Goal: Task Accomplishment & Management: Use online tool/utility

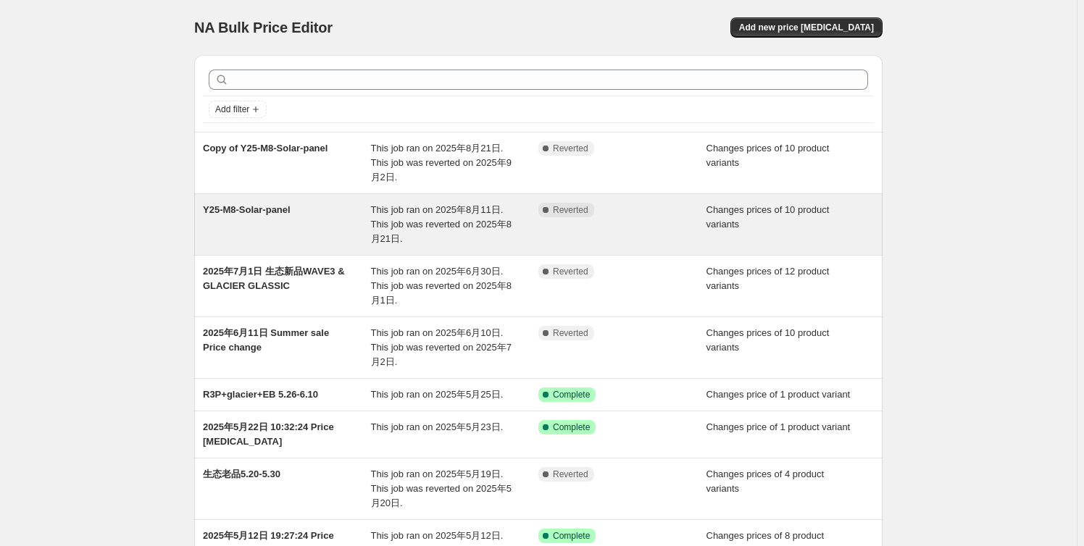
click at [292, 201] on div "Y25-M8-Solar-panel This job ran on 2025年8月11日. This job was reverted on 2025年8月…" at bounding box center [538, 224] width 688 height 61
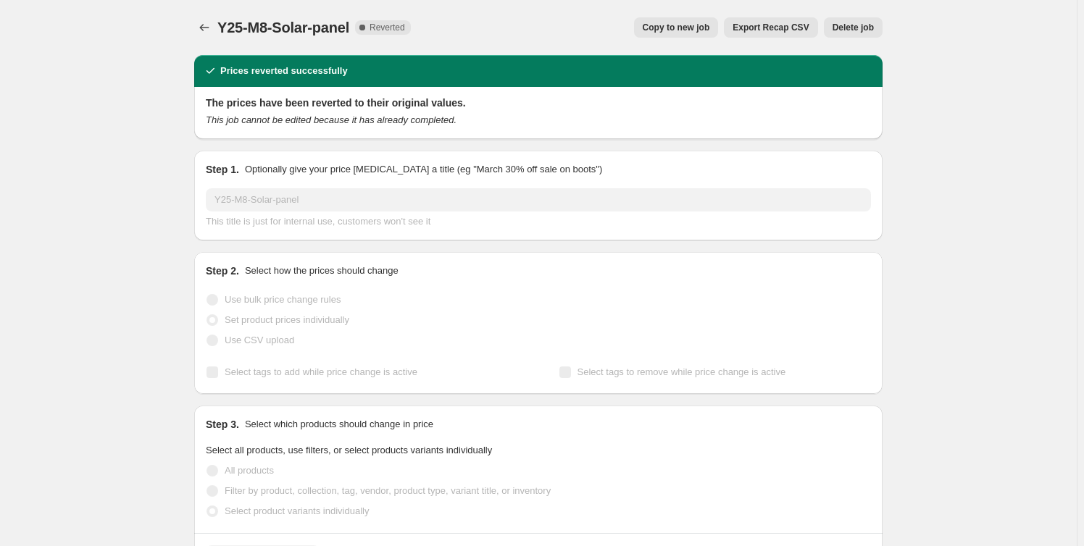
click at [683, 28] on span "Copy to new job" at bounding box center [675, 28] width 67 height 12
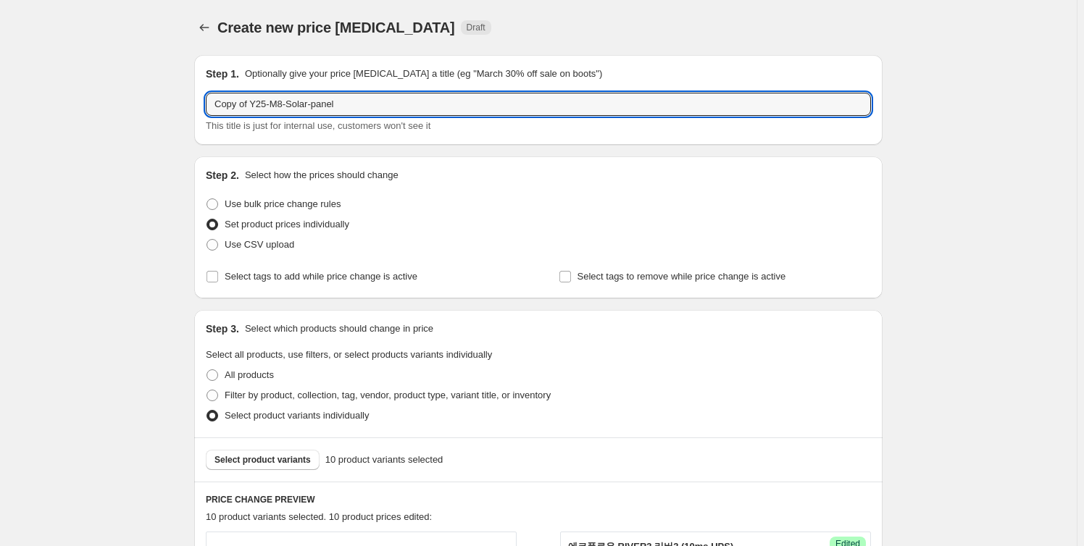
drag, startPoint x: 251, startPoint y: 104, endPoint x: 180, endPoint y: 104, distance: 71.0
click at [251, 105] on input "Y25-M8-Solar-panel" at bounding box center [538, 104] width 665 height 23
drag, startPoint x: 254, startPoint y: 104, endPoint x: 275, endPoint y: 107, distance: 21.9
click at [275, 107] on input "Y25-M9-Solar-panel" at bounding box center [538, 104] width 665 height 23
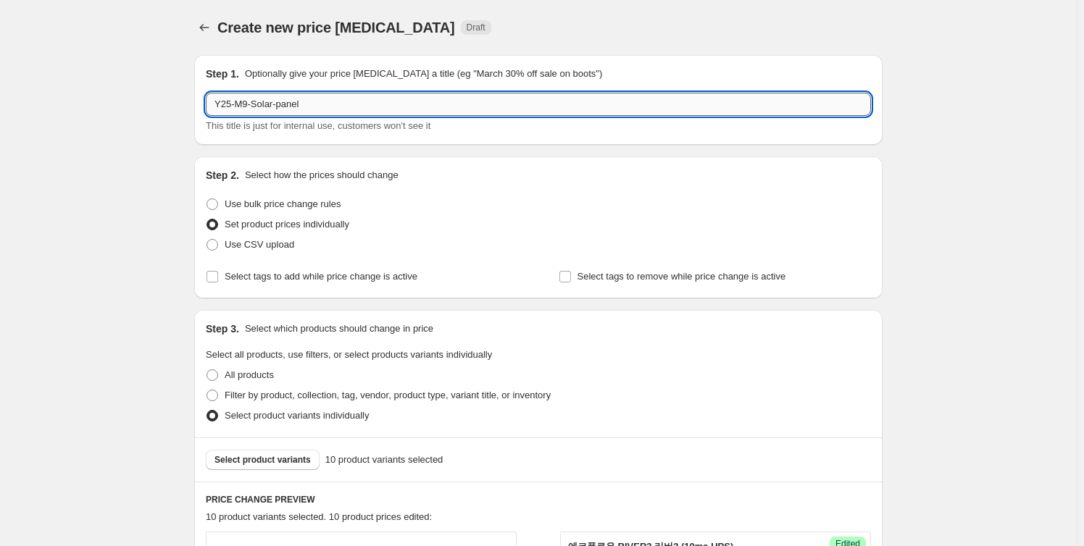
click at [263, 101] on input "Y25-M9-Solar-panel" at bounding box center [538, 104] width 665 height 23
click at [257, 101] on input "Y25-M9-Solar-panel" at bounding box center [538, 104] width 665 height 23
drag, startPoint x: 257, startPoint y: 106, endPoint x: 276, endPoint y: 108, distance: 18.9
click at [276, 108] on input "Y25-M9-Solar-panel" at bounding box center [538, 104] width 665 height 23
drag, startPoint x: 303, startPoint y: 103, endPoint x: 276, endPoint y: 105, distance: 27.6
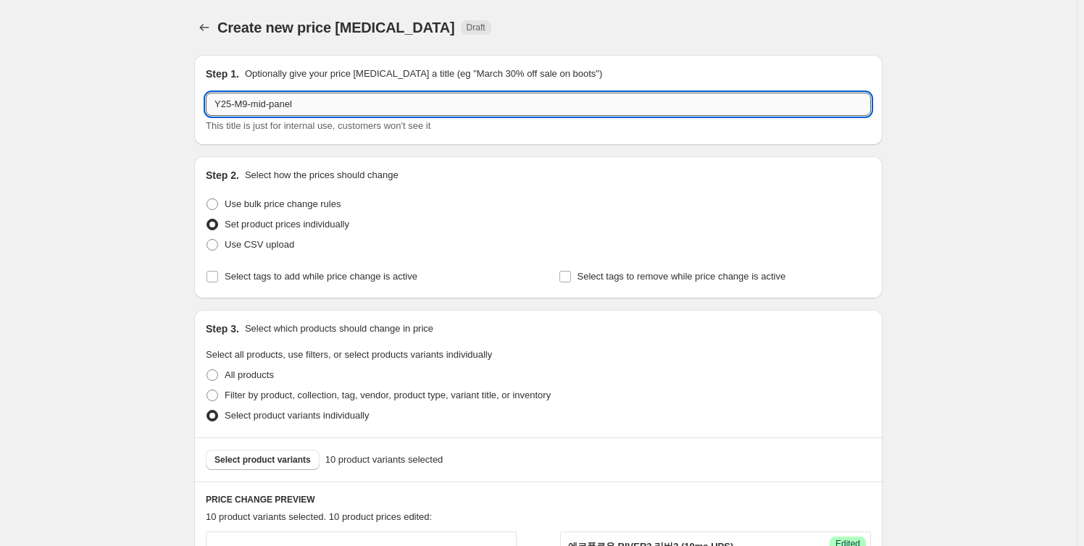
click at [276, 105] on input "Y25-M9-mid-panel" at bounding box center [538, 104] width 665 height 23
click at [293, 108] on input "Y25-M9-mid-autum" at bounding box center [538, 104] width 665 height 23
click at [308, 109] on input "Y25-M9-mid-autum" at bounding box center [538, 104] width 665 height 23
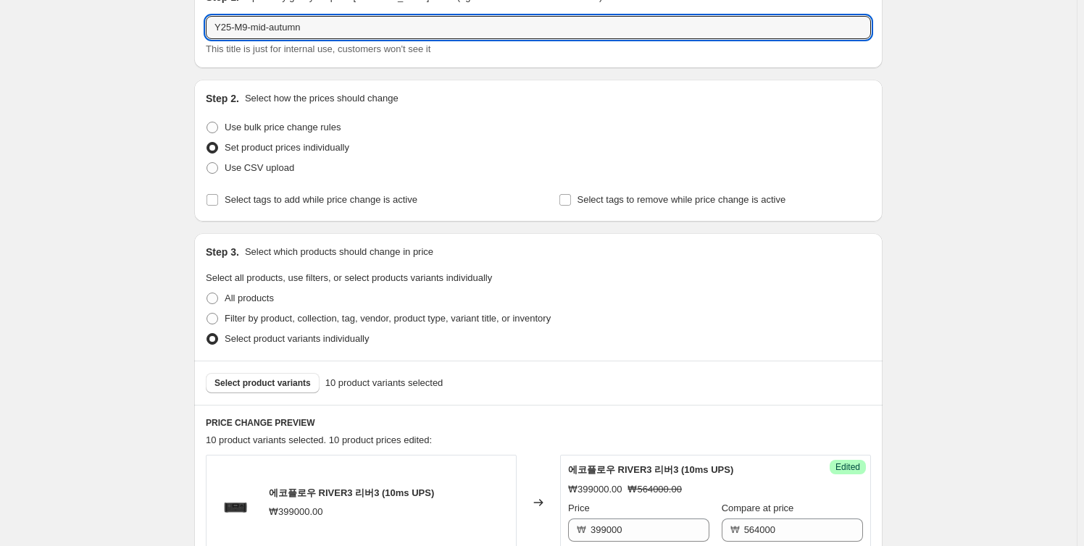
scroll to position [197, 0]
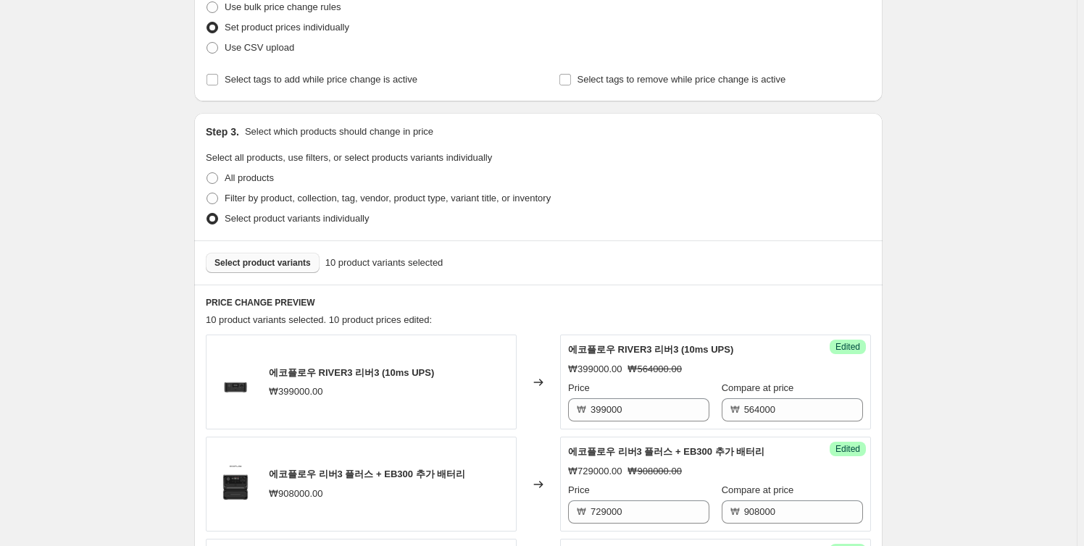
type input "Y25-M9-mid-autumn"
click at [282, 259] on span "Select product variants" at bounding box center [262, 263] width 96 height 12
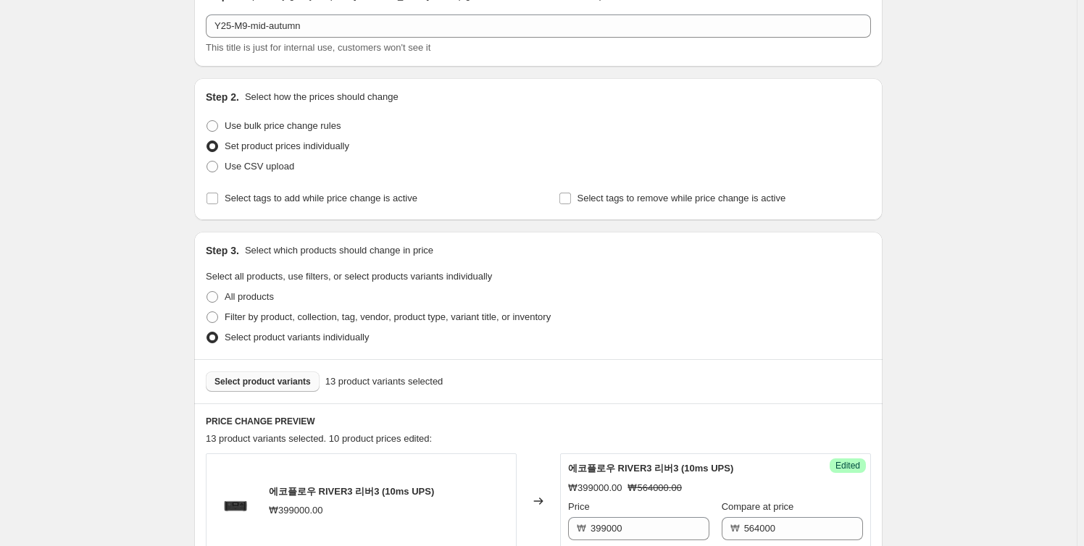
scroll to position [131, 0]
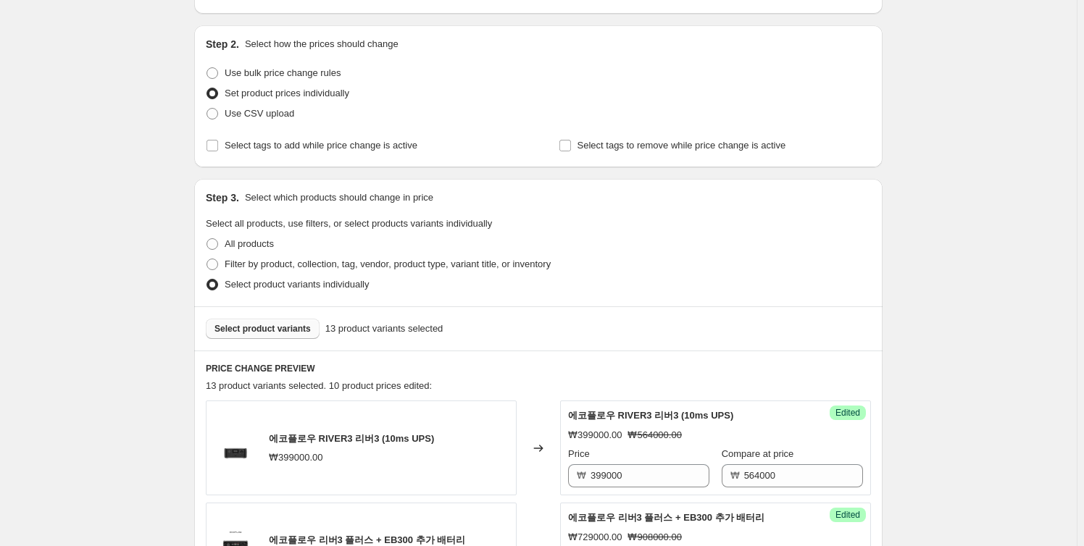
click at [273, 332] on span "Select product variants" at bounding box center [262, 329] width 96 height 12
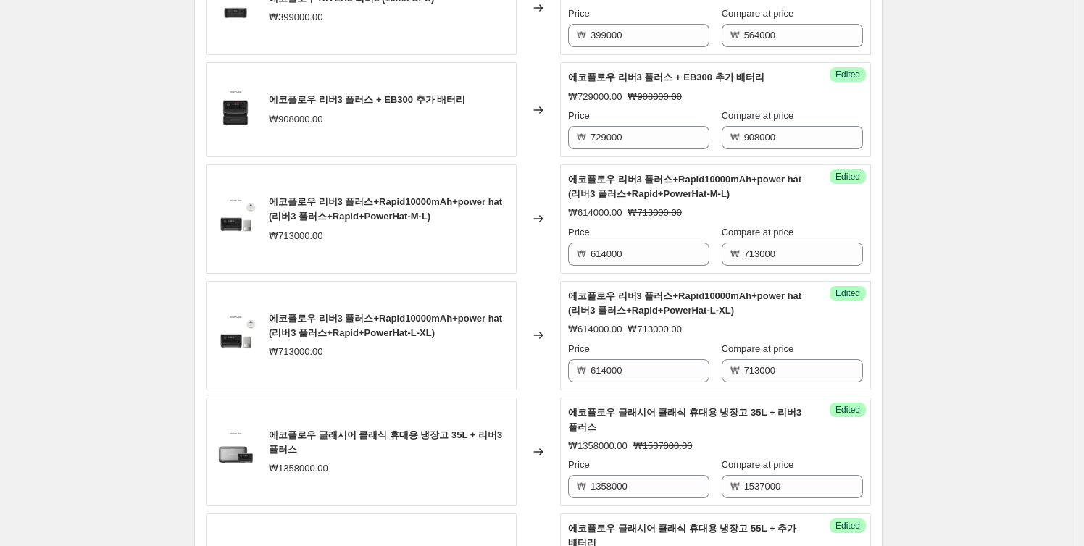
scroll to position [593, 0]
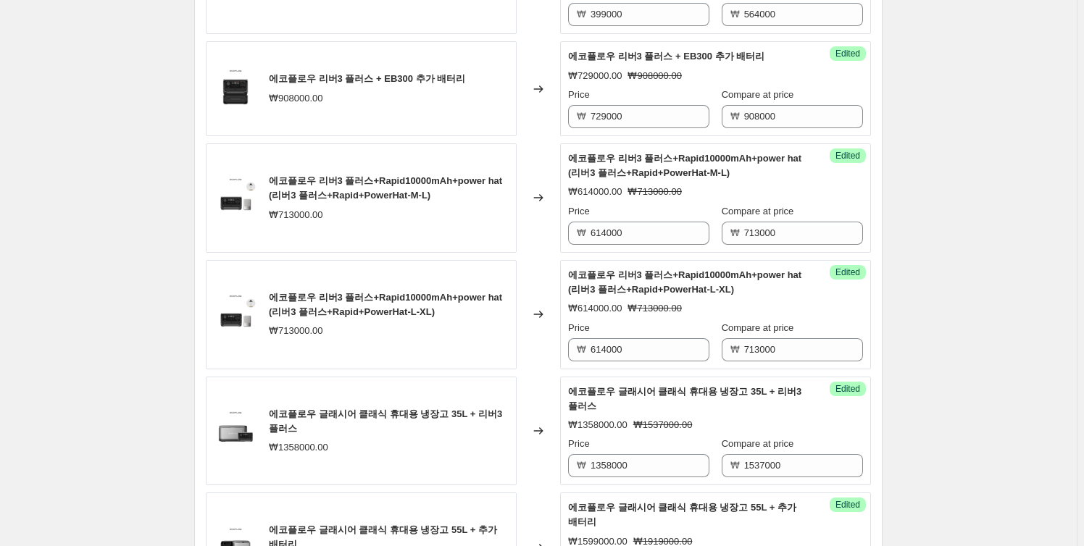
click at [338, 216] on div "₩713000.00" at bounding box center [389, 215] width 240 height 14
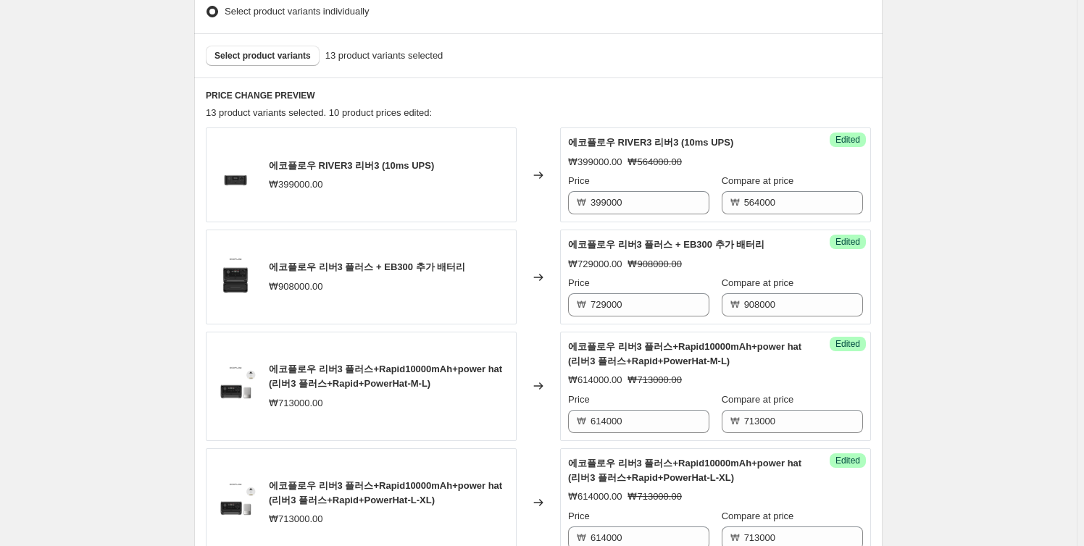
scroll to position [197, 0]
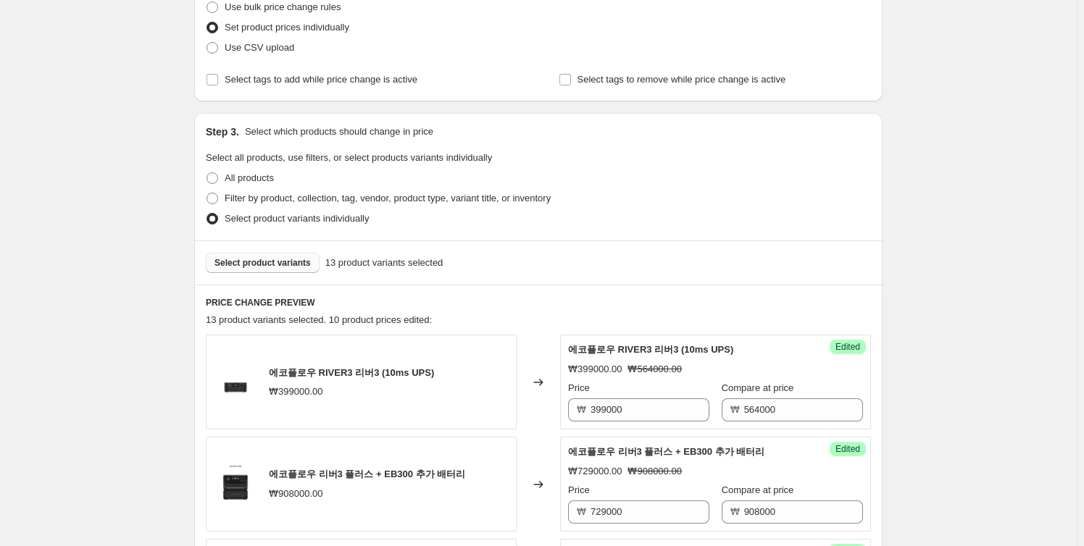
click at [251, 266] on span "Select product variants" at bounding box center [262, 263] width 96 height 12
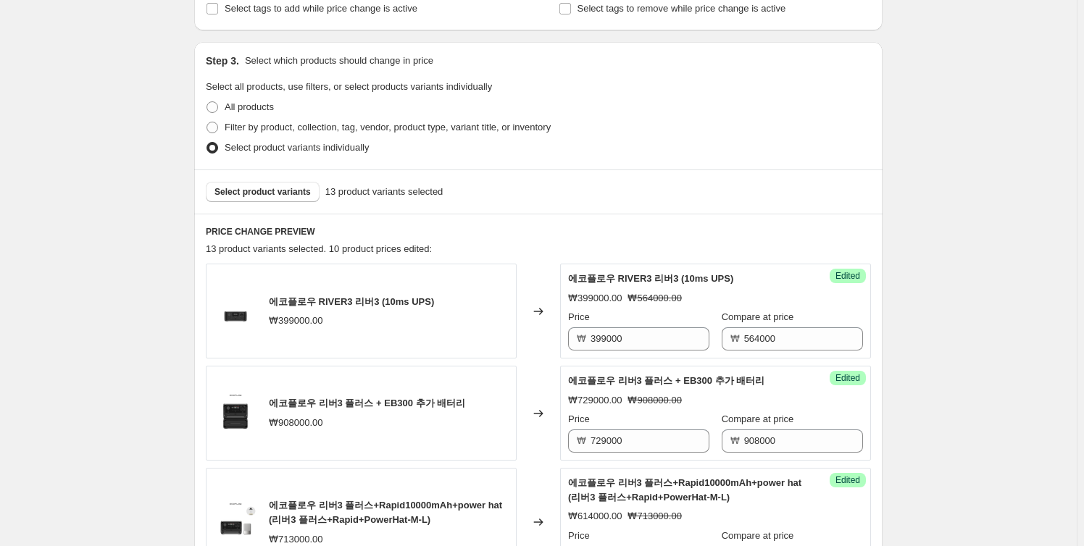
scroll to position [461, 0]
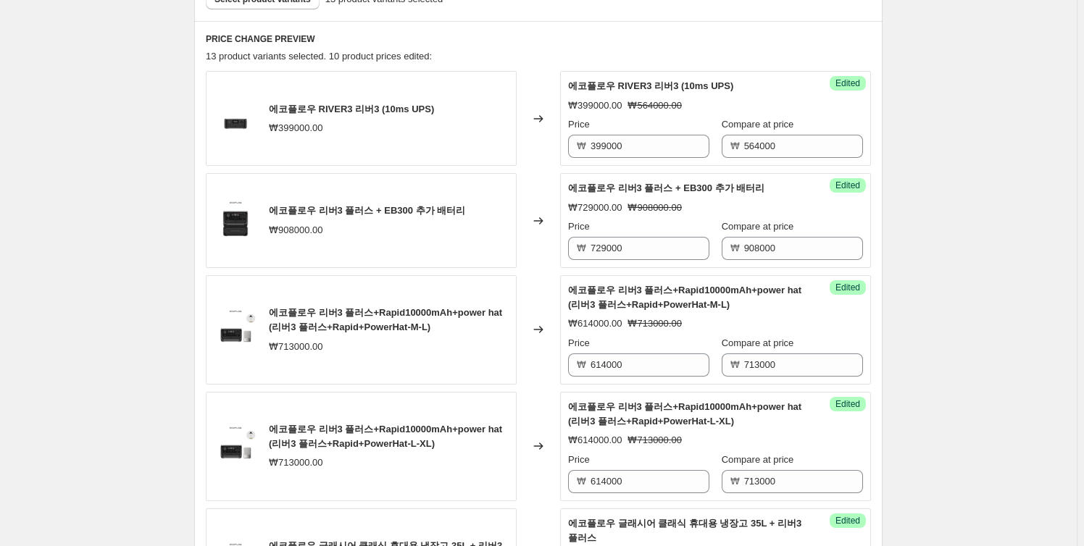
click at [851, 290] on span "Edited" at bounding box center [847, 288] width 25 height 12
click at [814, 325] on div "₩614000.00 ₩713000.00" at bounding box center [715, 324] width 295 height 14
drag, startPoint x: 452, startPoint y: 337, endPoint x: 430, endPoint y: 336, distance: 21.7
click at [439, 337] on div "에코플로우 리버3 플러스+Rapid10000mAh+power hat (리버3 플러스+Rapid+PowerHat-M-L) ₩713000.00" at bounding box center [389, 330] width 240 height 48
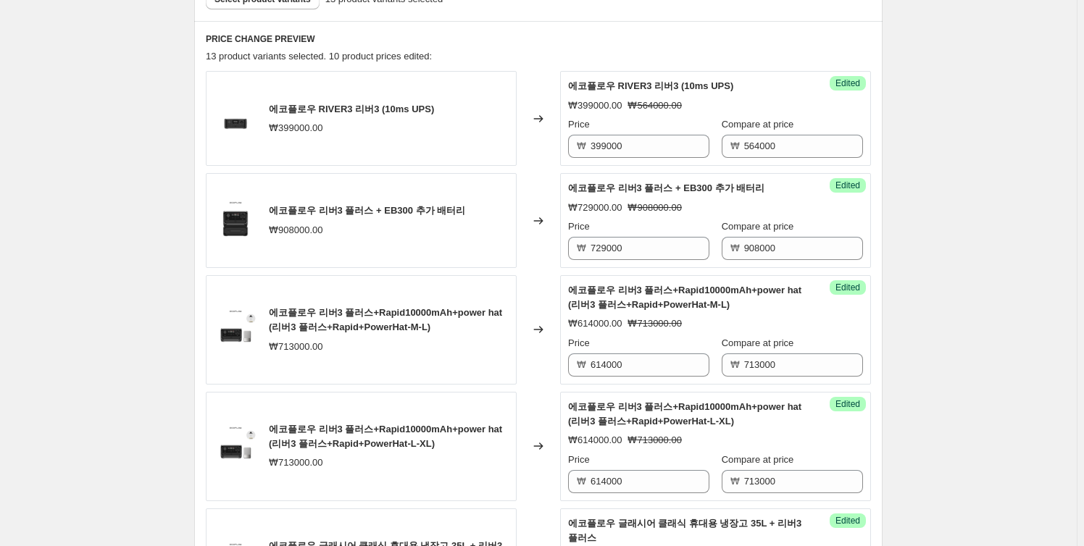
click at [264, 311] on div "에코플로우 리버3 플러스+Rapid10000mAh+power hat (리버3 플러스+Rapid+PowerHat-M-L) ₩713000.00" at bounding box center [361, 329] width 311 height 109
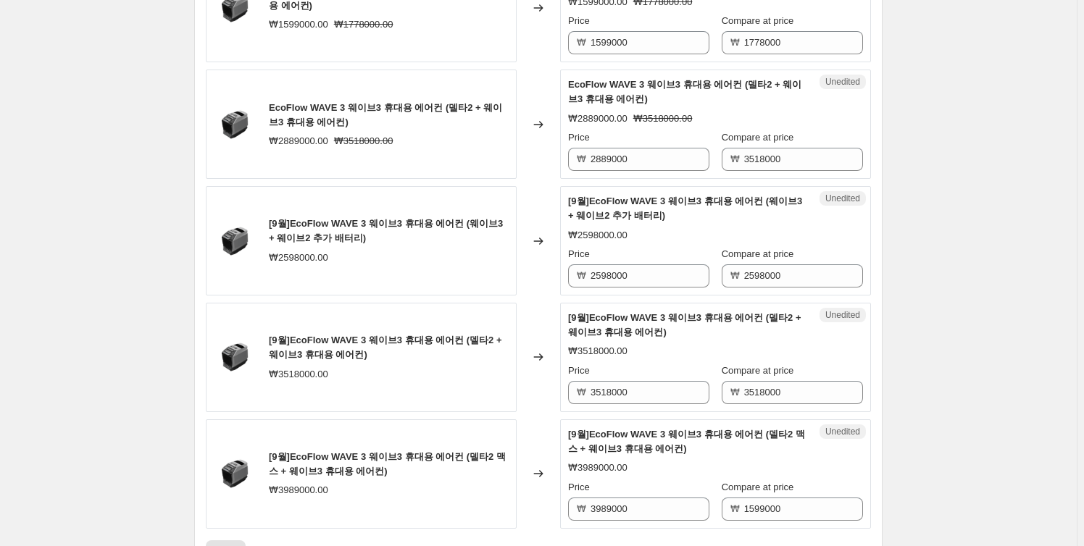
scroll to position [1370, 0]
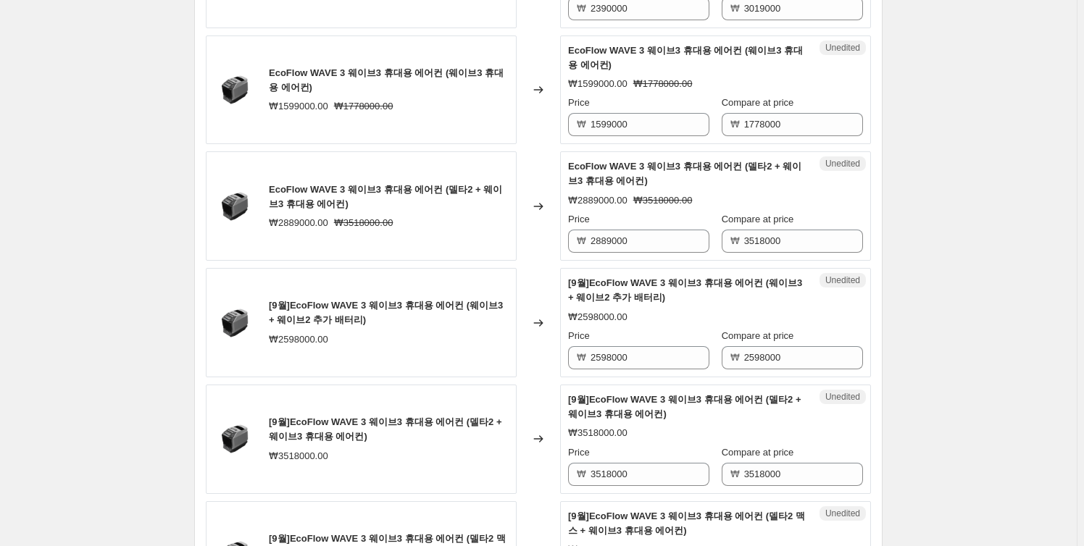
click at [838, 159] on span "Unedited" at bounding box center [842, 164] width 35 height 12
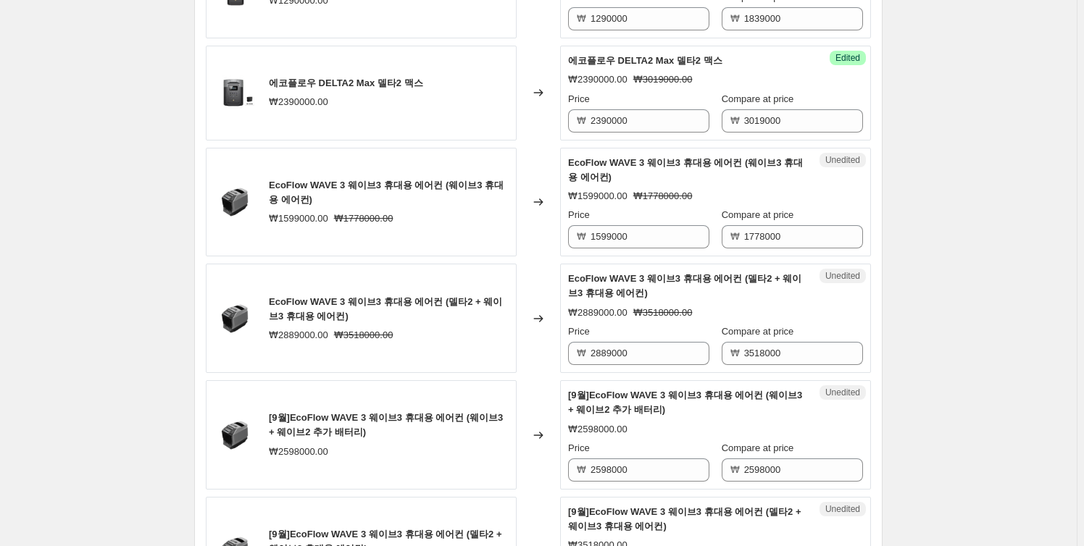
scroll to position [1042, 0]
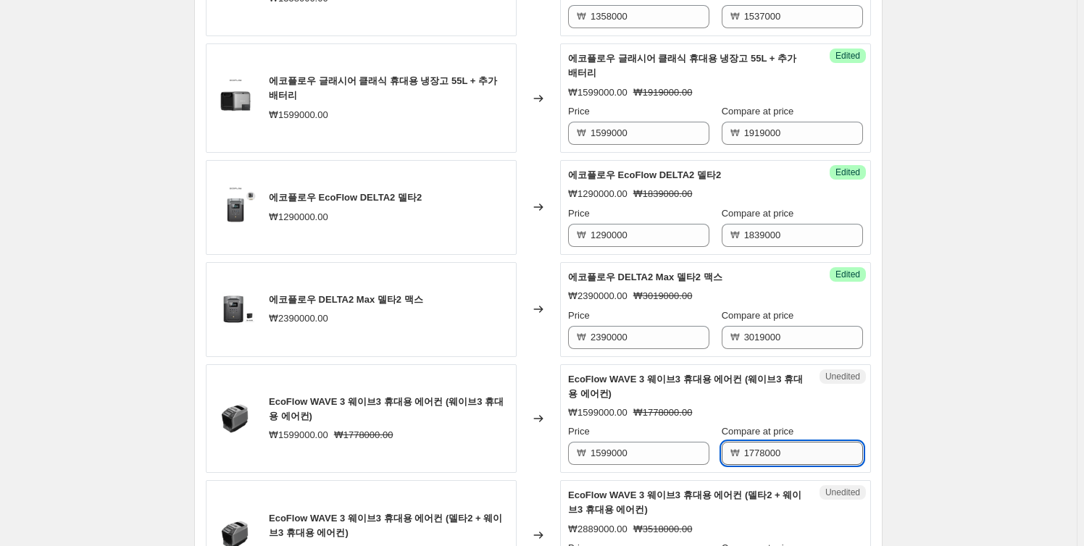
click at [762, 455] on input "1778000" at bounding box center [803, 453] width 119 height 23
click at [773, 451] on input "1778000" at bounding box center [803, 453] width 119 height 23
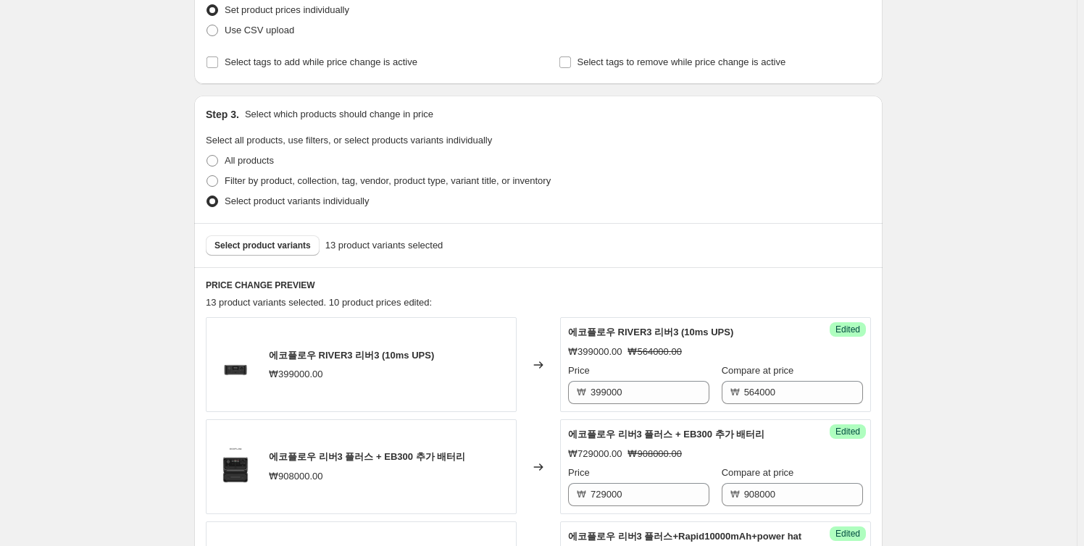
scroll to position [185, 0]
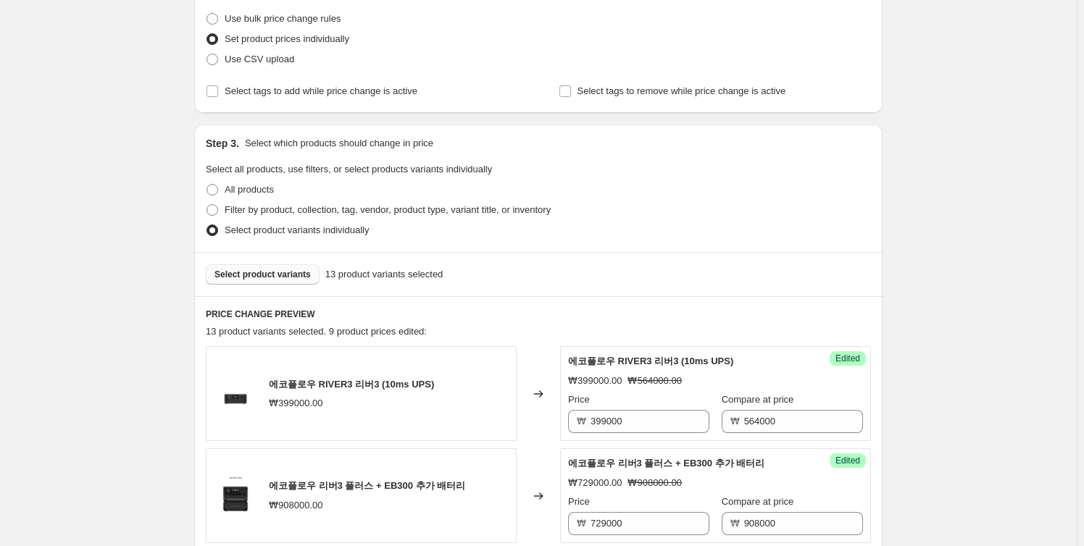
click at [272, 272] on span "Select product variants" at bounding box center [262, 275] width 96 height 12
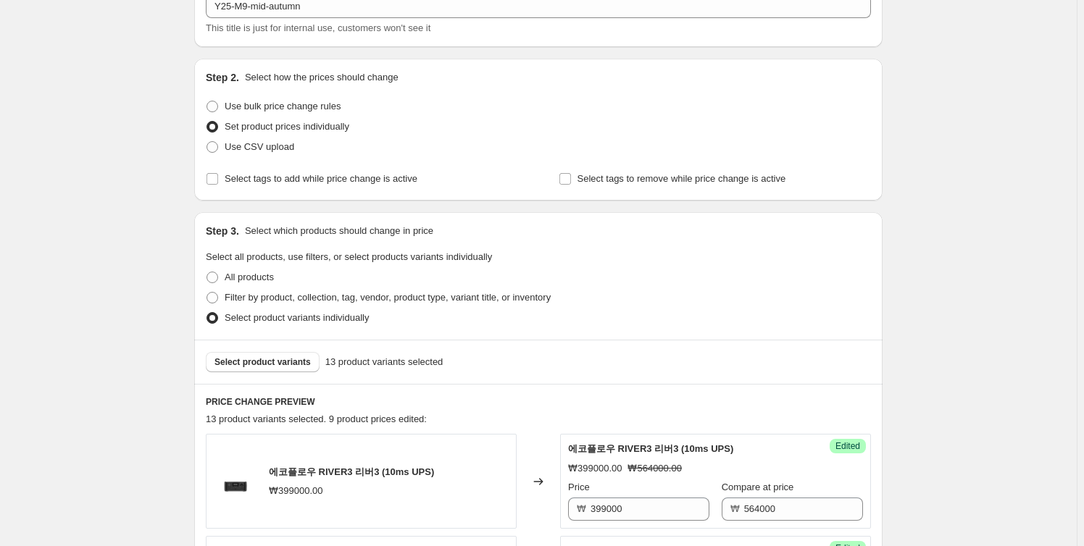
scroll to position [0, 0]
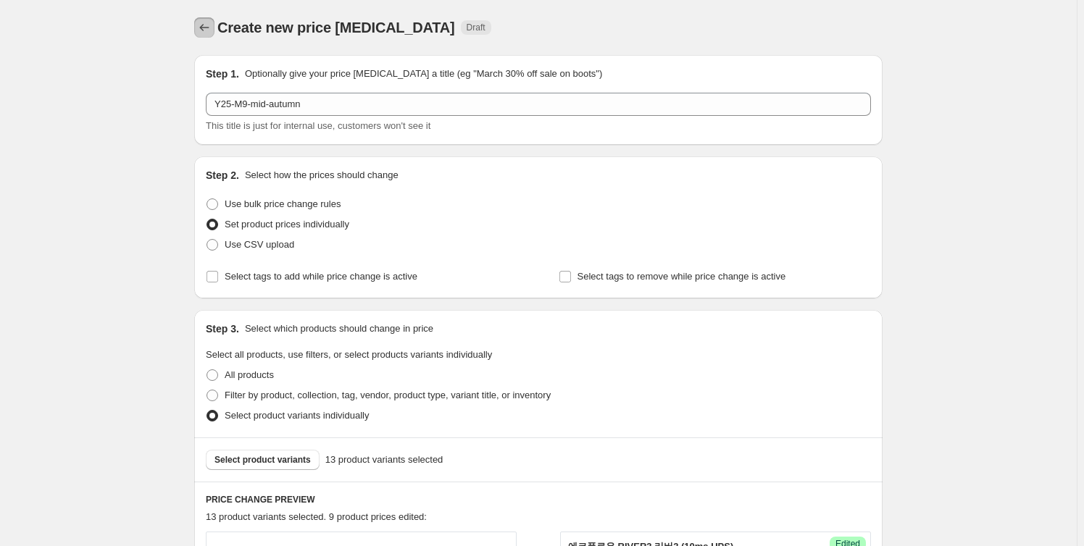
click at [207, 30] on icon "Price change jobs" at bounding box center [204, 27] width 14 height 14
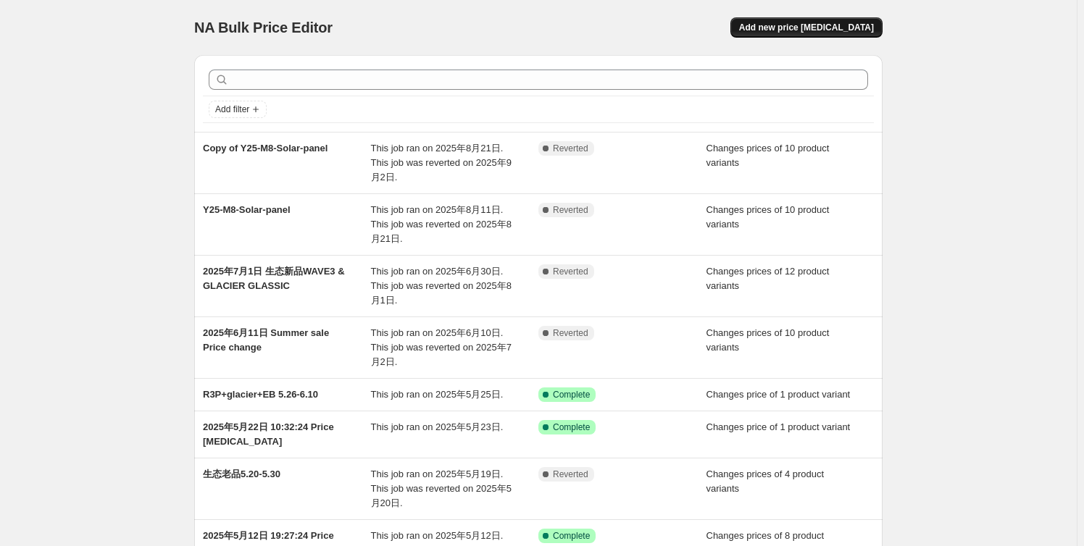
click at [819, 28] on span "Add new price change job" at bounding box center [806, 28] width 135 height 12
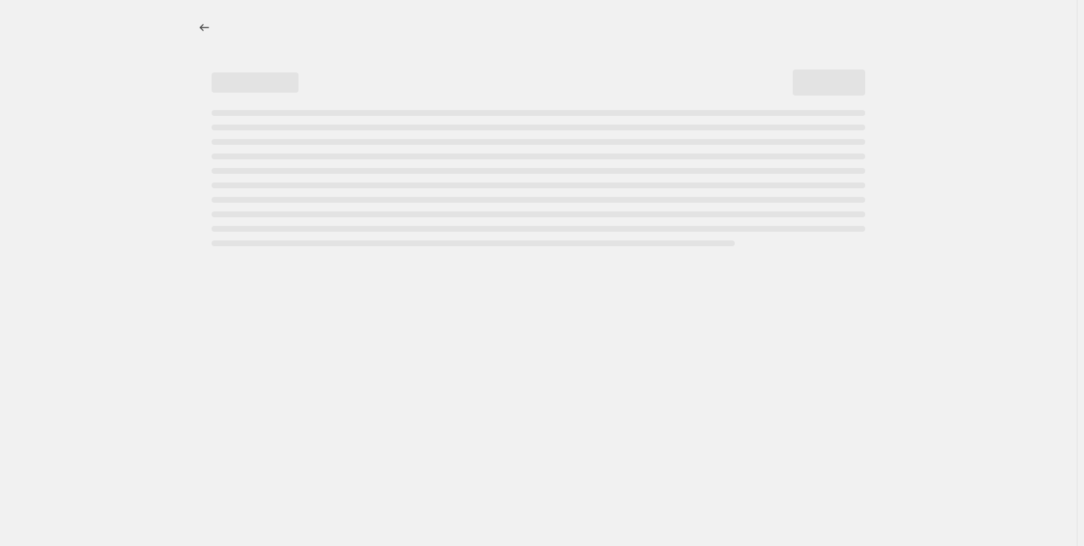
select select "percentage"
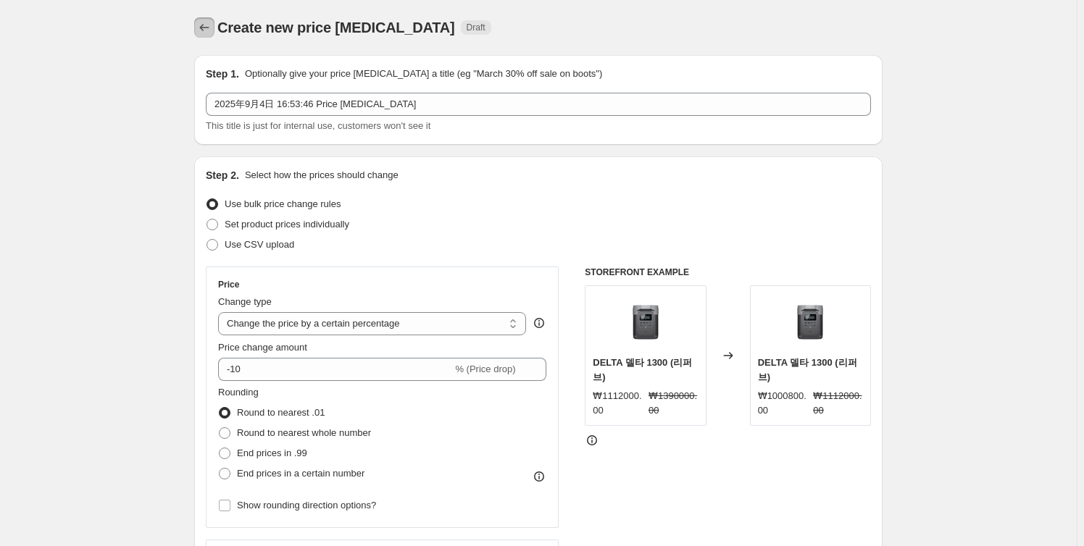
click at [206, 32] on icon "Price change jobs" at bounding box center [204, 27] width 14 height 14
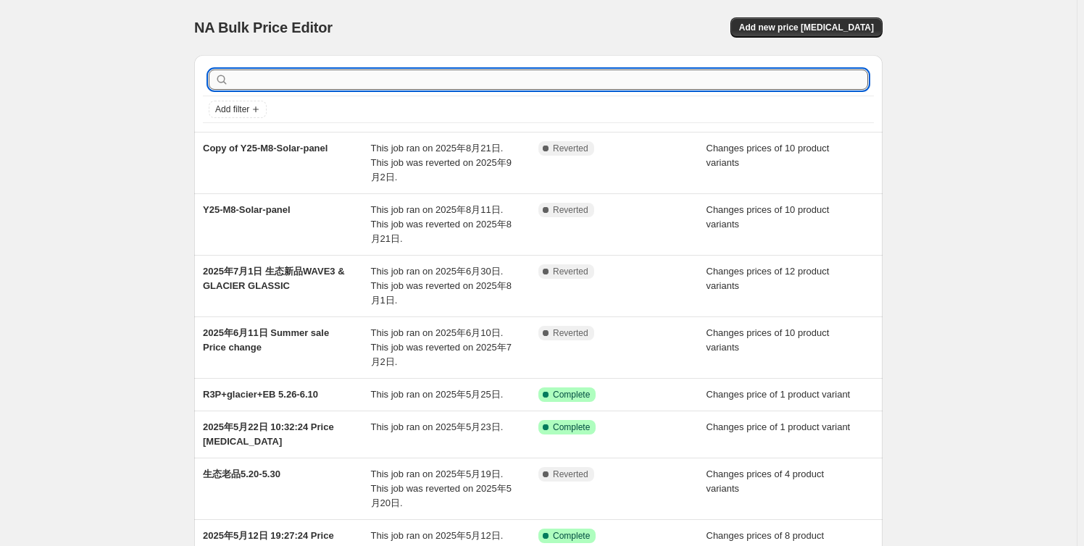
click at [318, 74] on input "text" at bounding box center [550, 80] width 636 height 20
type input "m"
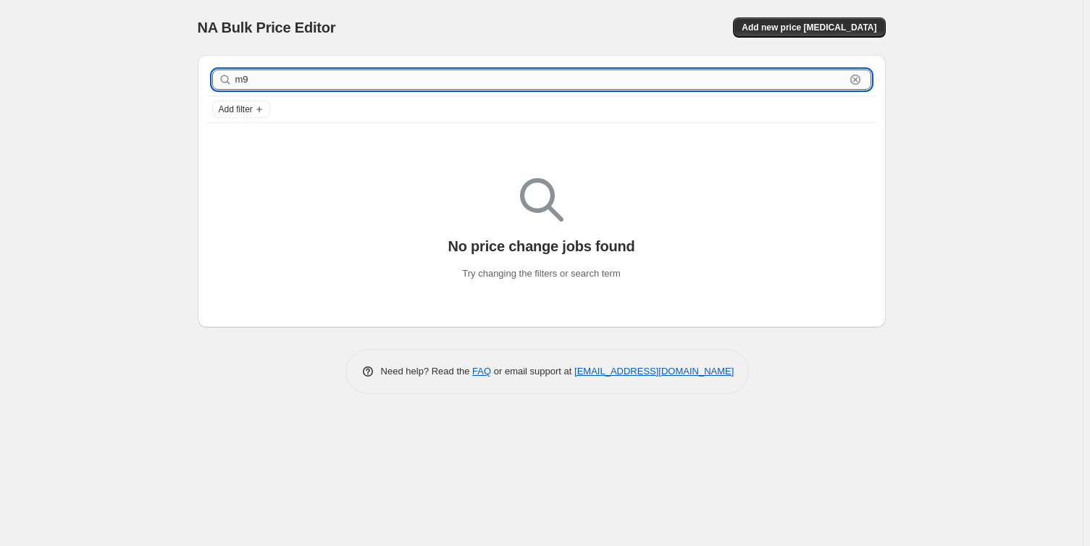
click at [498, 80] on input "m9" at bounding box center [540, 80] width 610 height 20
type input "m"
click at [793, 24] on span "Add new price change job" at bounding box center [809, 28] width 135 height 12
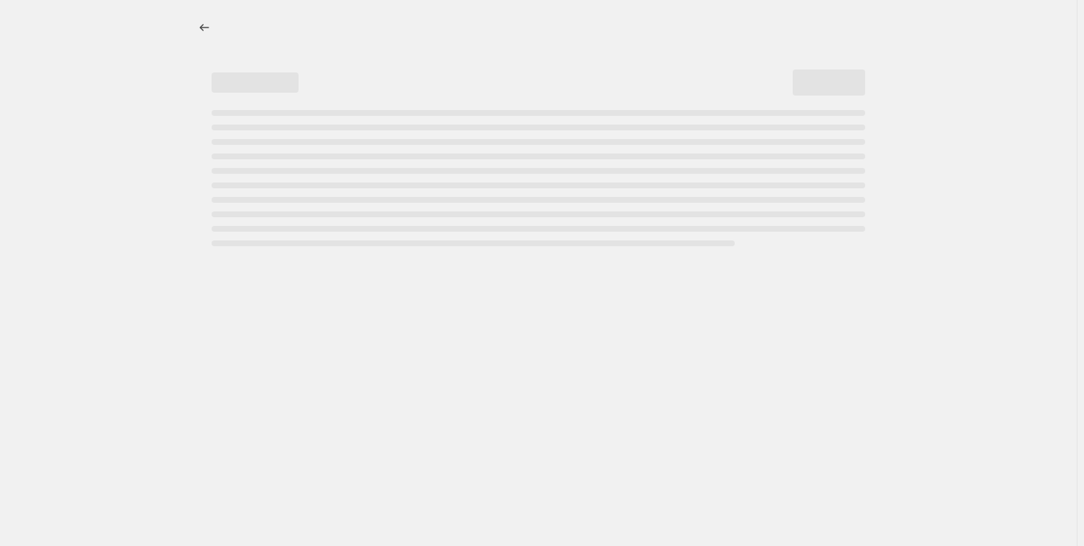
select select "percentage"
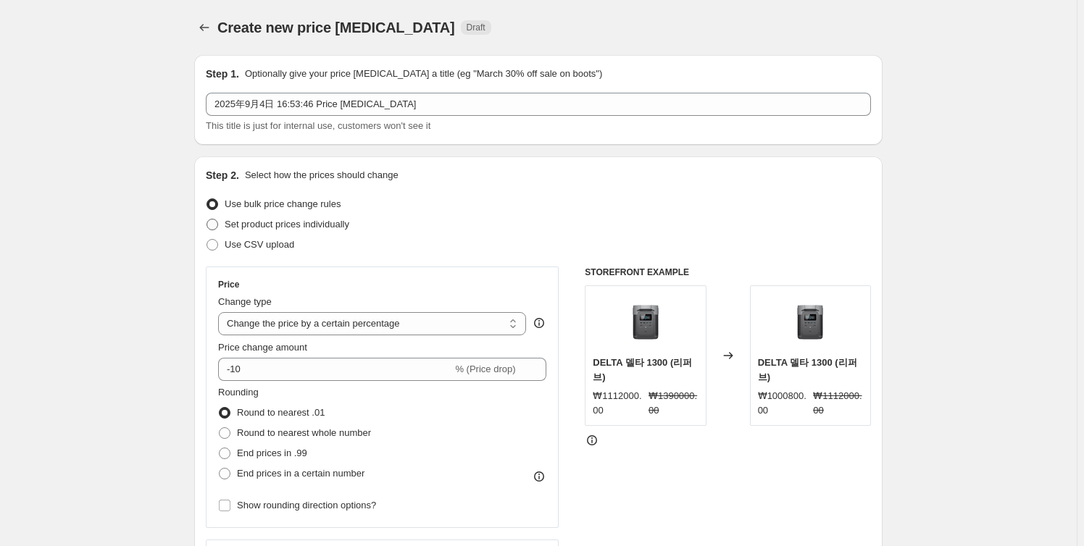
click at [306, 219] on span "Set product prices individually" at bounding box center [287, 224] width 125 height 11
click at [207, 219] on input "Set product prices individually" at bounding box center [206, 219] width 1 height 1
radio input "true"
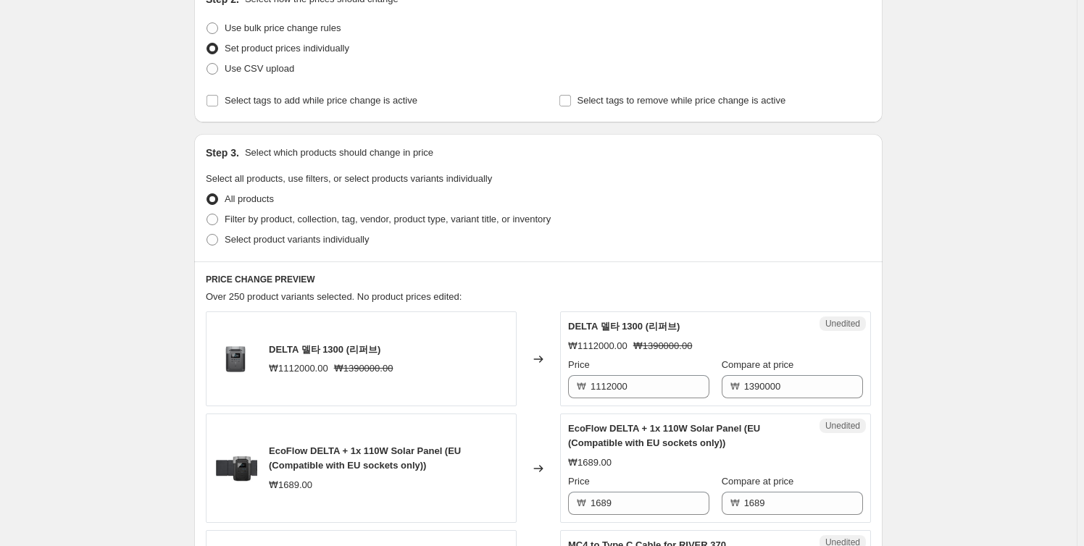
scroll to position [197, 0]
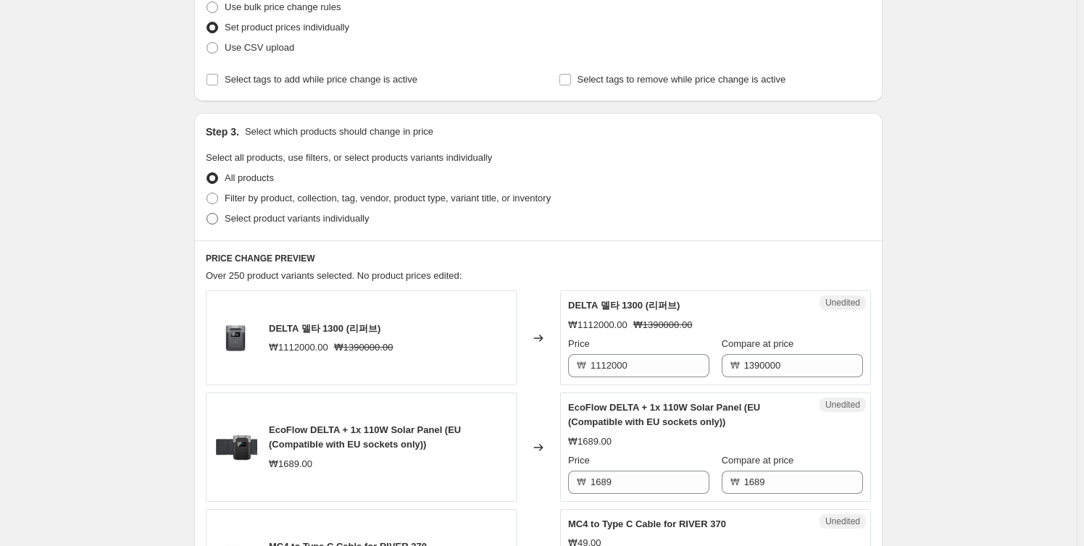
click at [275, 214] on span "Select product variants individually" at bounding box center [297, 218] width 144 height 11
click at [207, 214] on input "Select product variants individually" at bounding box center [206, 213] width 1 height 1
radio input "true"
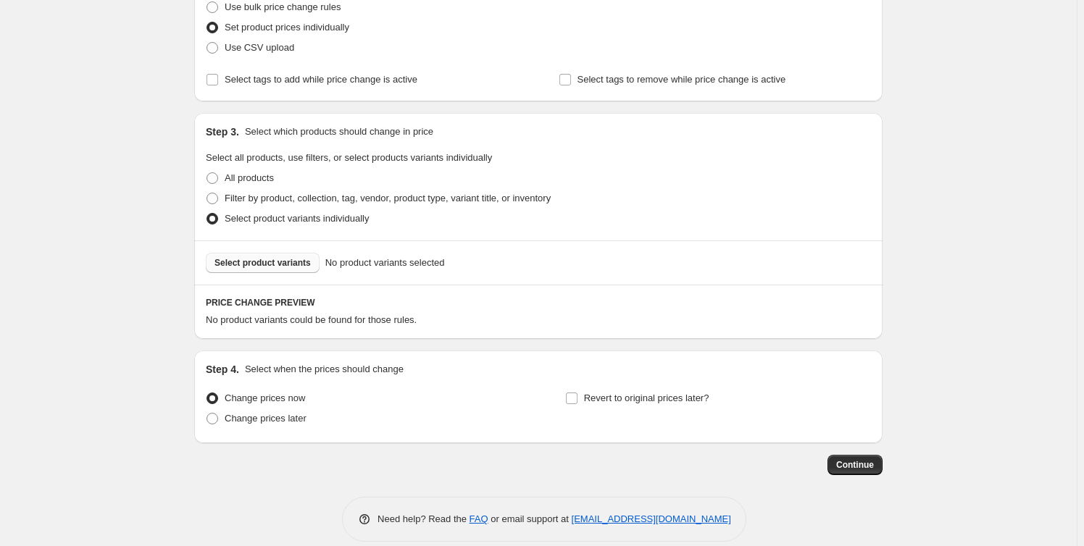
click at [280, 264] on span "Select product variants" at bounding box center [262, 263] width 96 height 12
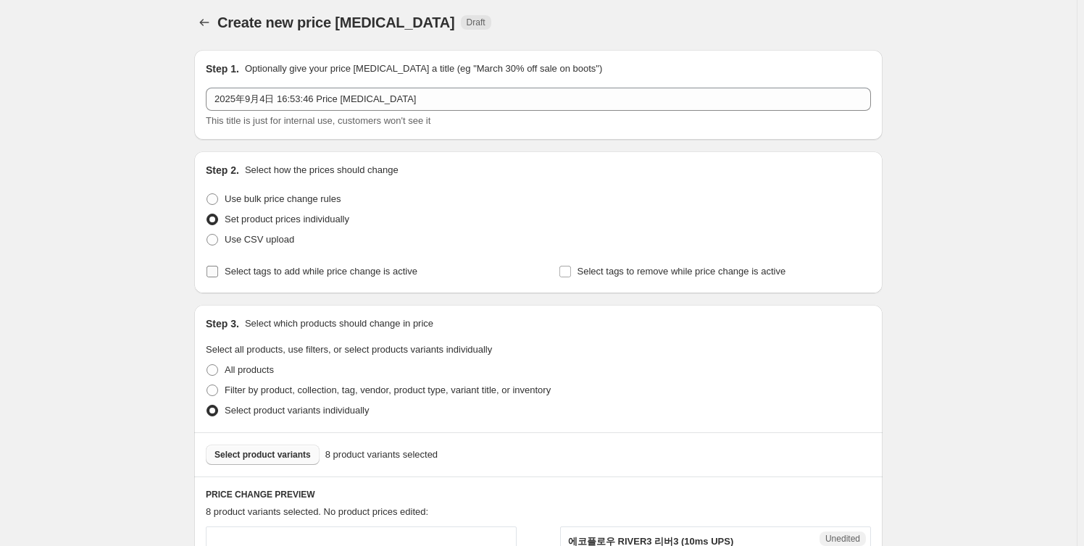
scroll to position [0, 0]
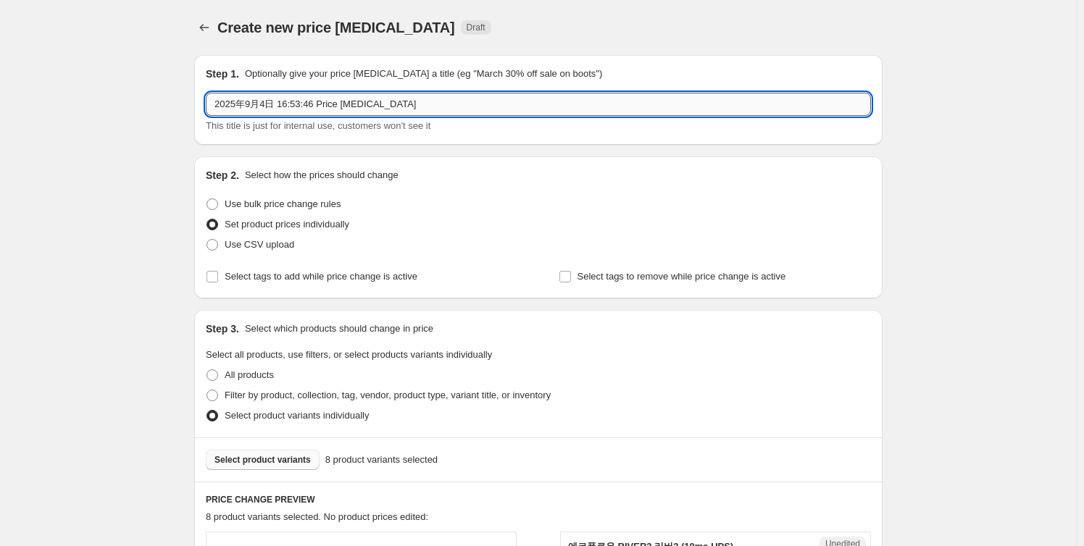
click at [374, 106] on input "2025年9月4日 16:53:46 Price change job" at bounding box center [538, 104] width 665 height 23
drag, startPoint x: 413, startPoint y: 104, endPoint x: 190, endPoint y: 97, distance: 223.2
type input "2025-m9-中秋活动"
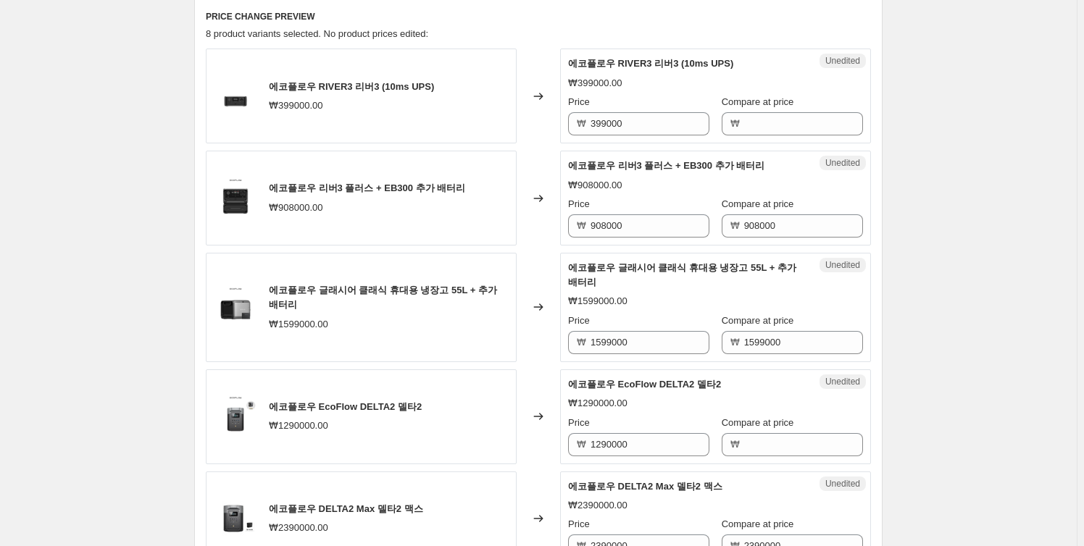
scroll to position [461, 0]
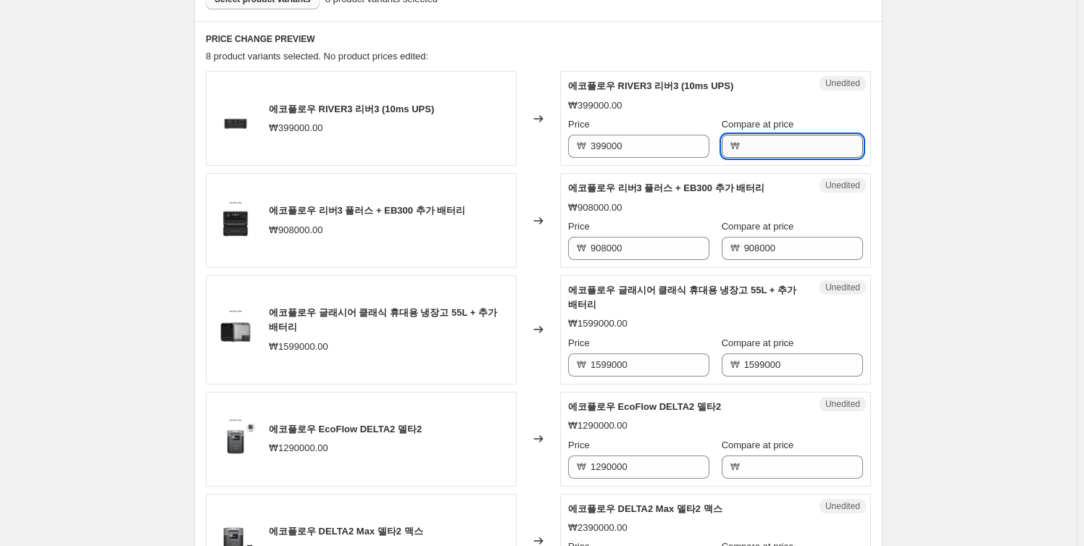
click at [804, 144] on input "Compare at price" at bounding box center [803, 146] width 119 height 23
paste input "399,000"
type input "399,000"
click at [897, 143] on div "Create new price change job. This page is ready Create new price change job Dra…" at bounding box center [538, 372] width 723 height 1667
click at [790, 144] on input "Compare at price" at bounding box center [803, 146] width 119 height 23
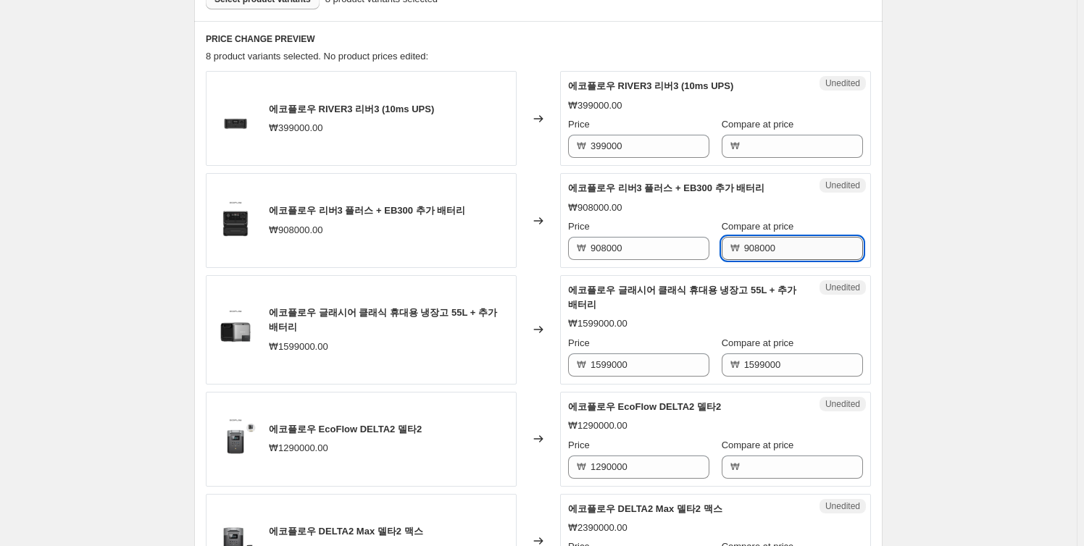
click at [782, 252] on input "908000" at bounding box center [803, 248] width 119 height 23
drag, startPoint x: 783, startPoint y: 248, endPoint x: 709, endPoint y: 251, distance: 74.0
click at [709, 251] on div "Price ₩ 908000 Compare at price ₩ 908000" at bounding box center [715, 239] width 295 height 41
paste input "729,"
click at [637, 141] on input "399000" at bounding box center [649, 146] width 119 height 23
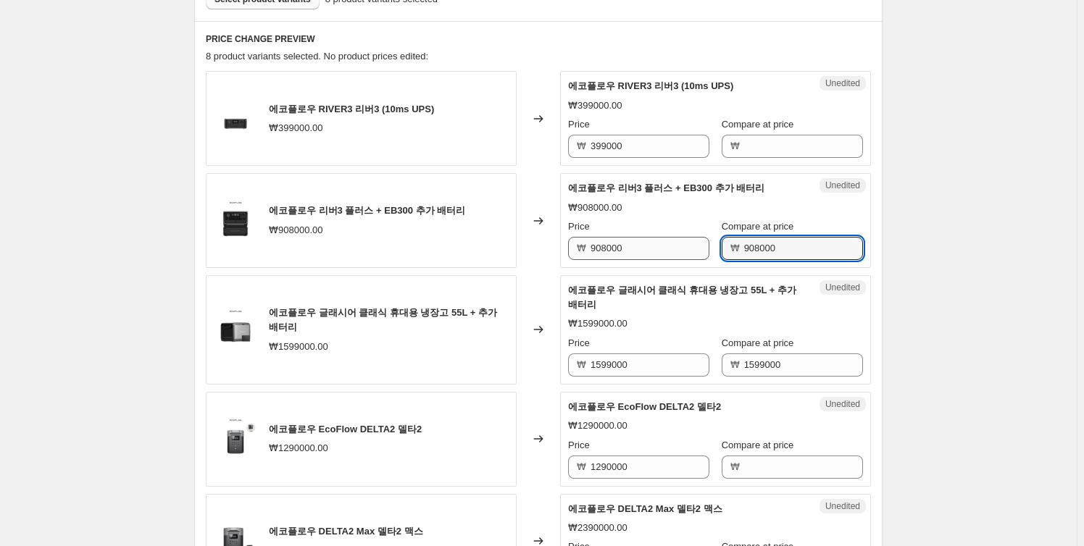
drag, startPoint x: 792, startPoint y: 238, endPoint x: 670, endPoint y: 240, distance: 121.7
click at [670, 240] on div "Price ₩ 908000 Compare at price ₩ 908000" at bounding box center [715, 239] width 295 height 41
paste input "729,"
type input "908000"
click at [945, 259] on div "Create new price change job. This page is ready Create new price change job Dra…" at bounding box center [538, 372] width 1076 height 1667
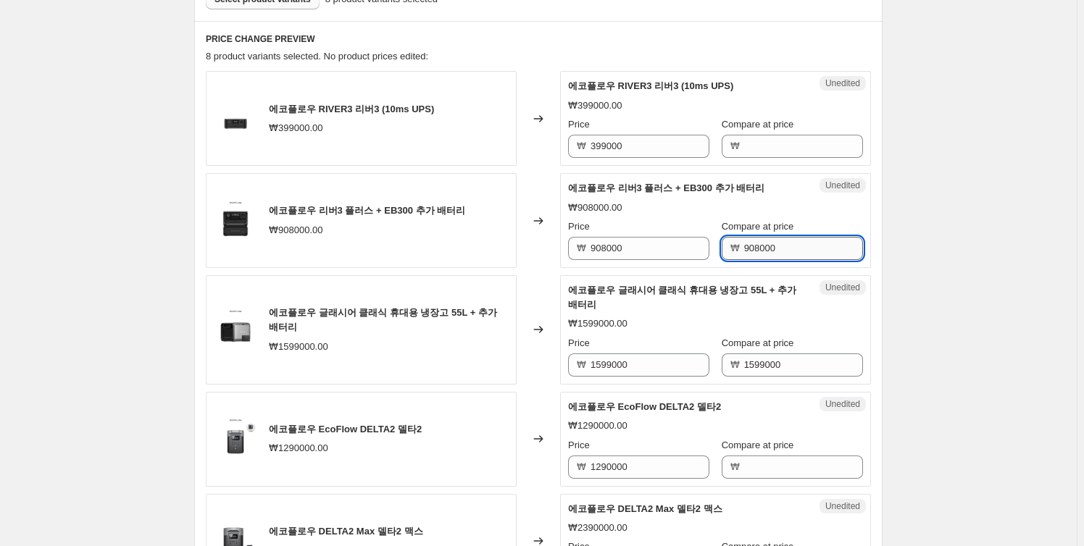
click at [765, 251] on input "908000" at bounding box center [803, 248] width 119 height 23
click at [786, 249] on input "908000" at bounding box center [803, 248] width 119 height 23
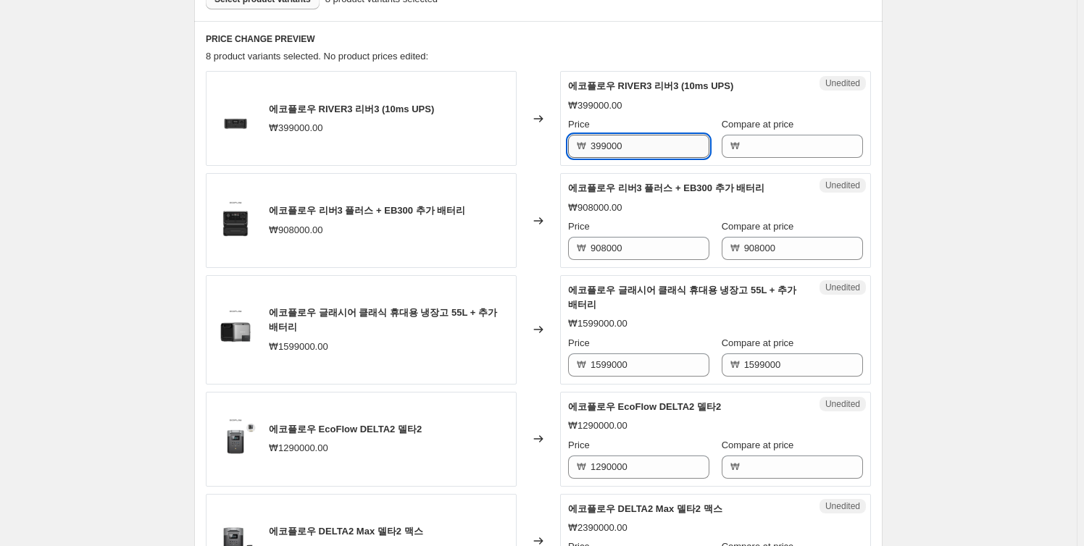
click at [637, 148] on input "399000" at bounding box center [649, 146] width 119 height 23
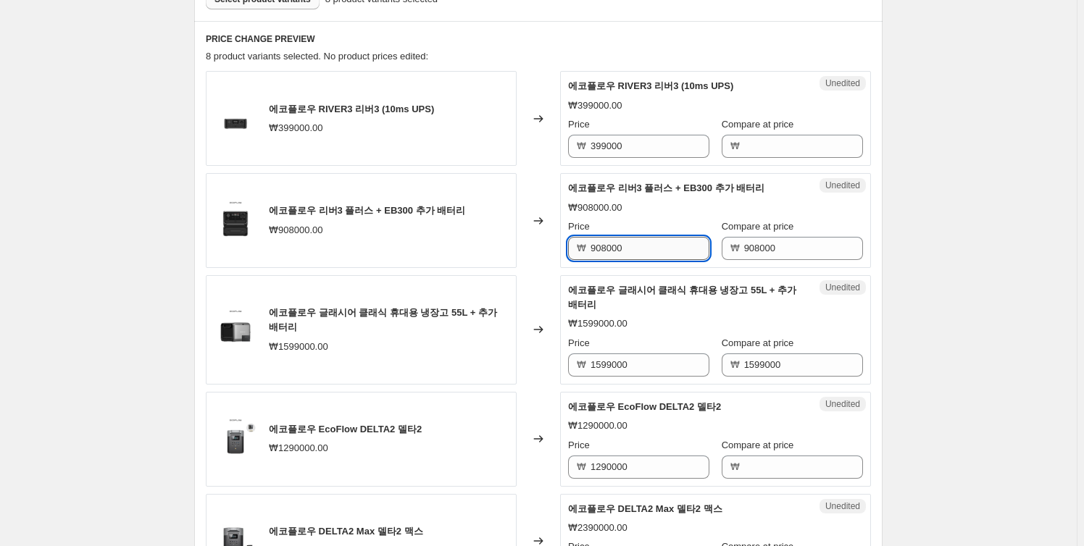
click at [651, 247] on input "908000" at bounding box center [649, 248] width 119 height 23
drag, startPoint x: 651, startPoint y: 247, endPoint x: 528, endPoint y: 254, distance: 123.3
click at [528, 254] on div "에코플로우 리버3 플러스 + EB300 추가 배터리 ₩908000.00 Changed to Unedited 에코플로우 리버3 플러스 + EB3…" at bounding box center [538, 220] width 665 height 95
paste input "729,"
type input "908000"
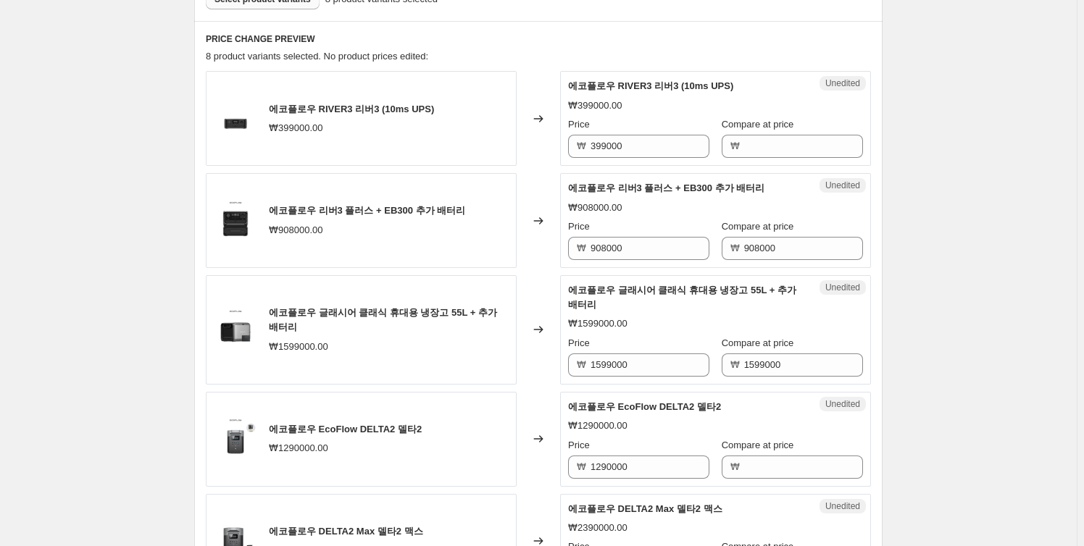
click at [966, 267] on div "Create new price change job. This page is ready Create new price change job Dra…" at bounding box center [538, 372] width 1076 height 1667
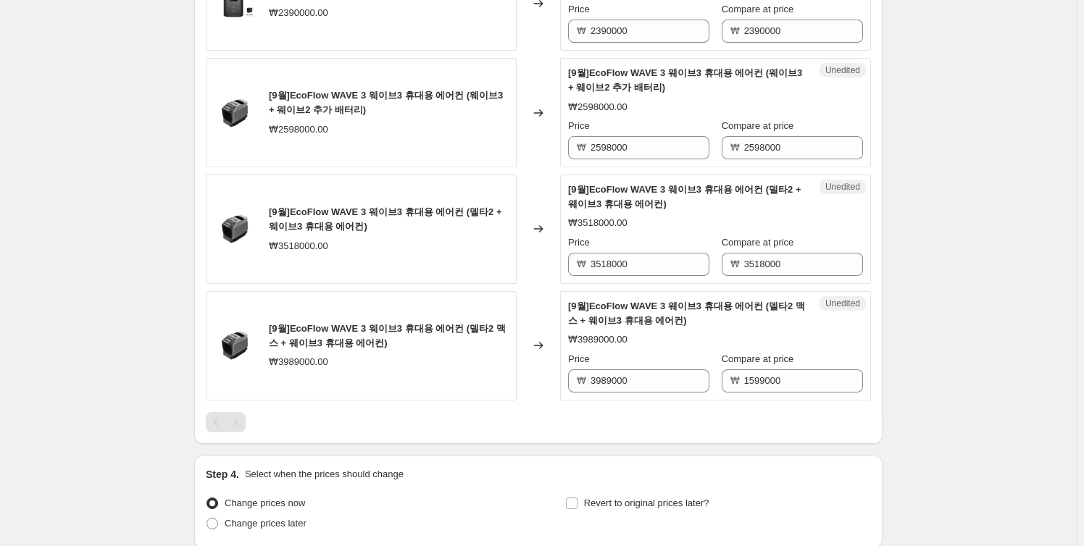
scroll to position [1118, 0]
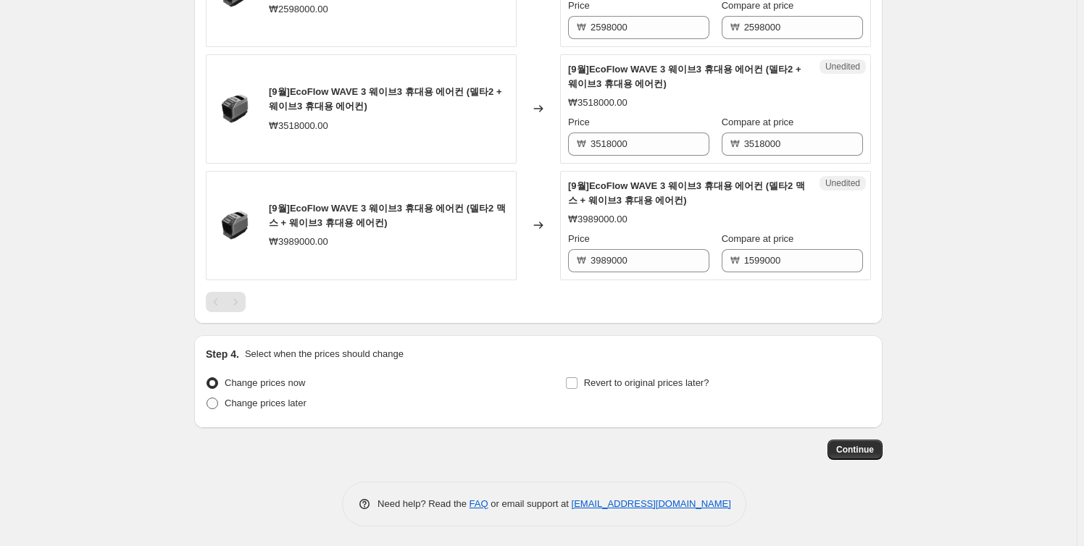
click at [263, 406] on span "Change prices later" at bounding box center [266, 403] width 82 height 11
click at [207, 398] on input "Change prices later" at bounding box center [206, 398] width 1 height 1
radio input "true"
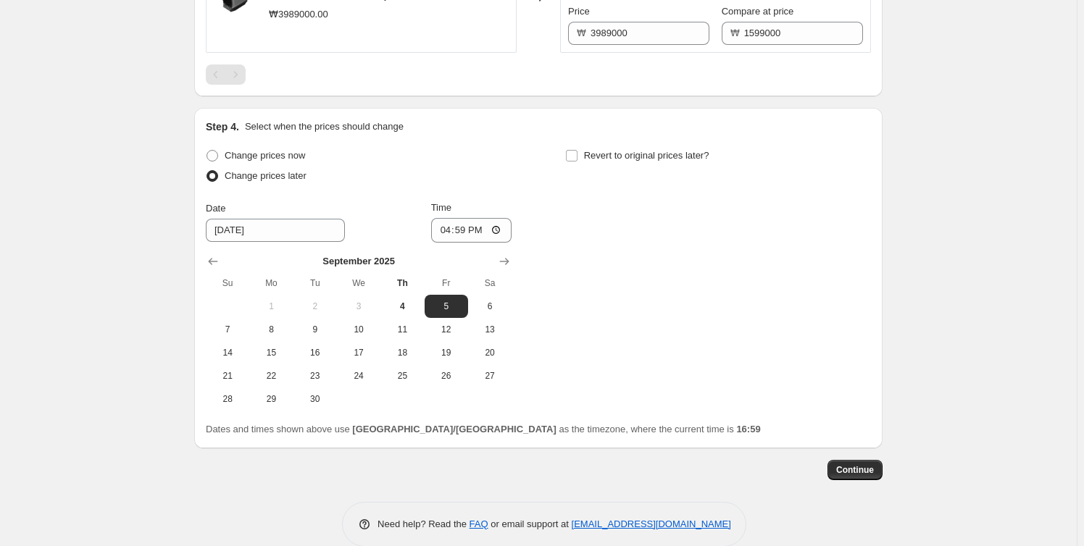
scroll to position [1366, 0]
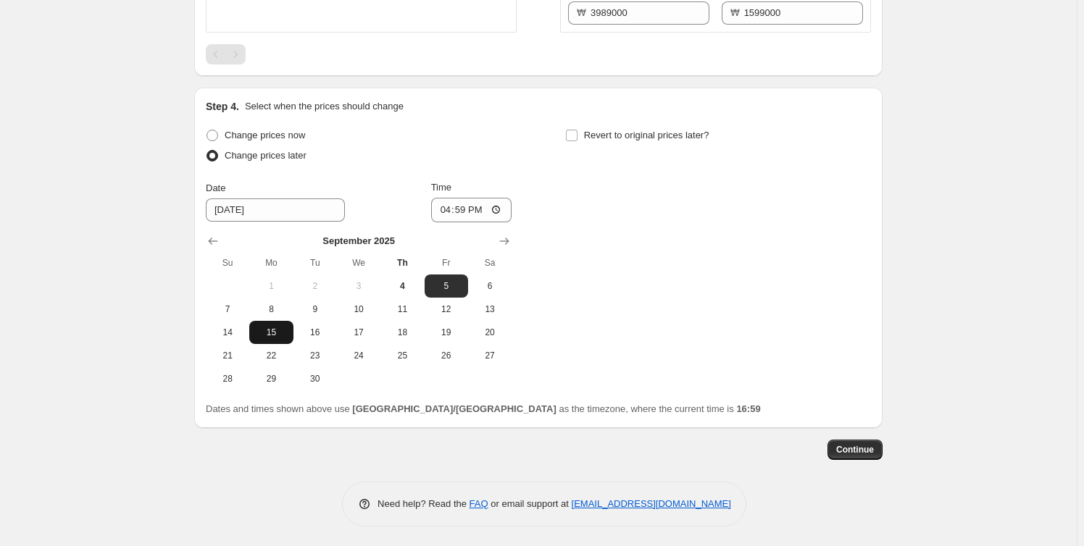
click at [275, 335] on span "15" at bounding box center [271, 333] width 32 height 12
click at [312, 332] on span "16" at bounding box center [315, 333] width 32 height 12
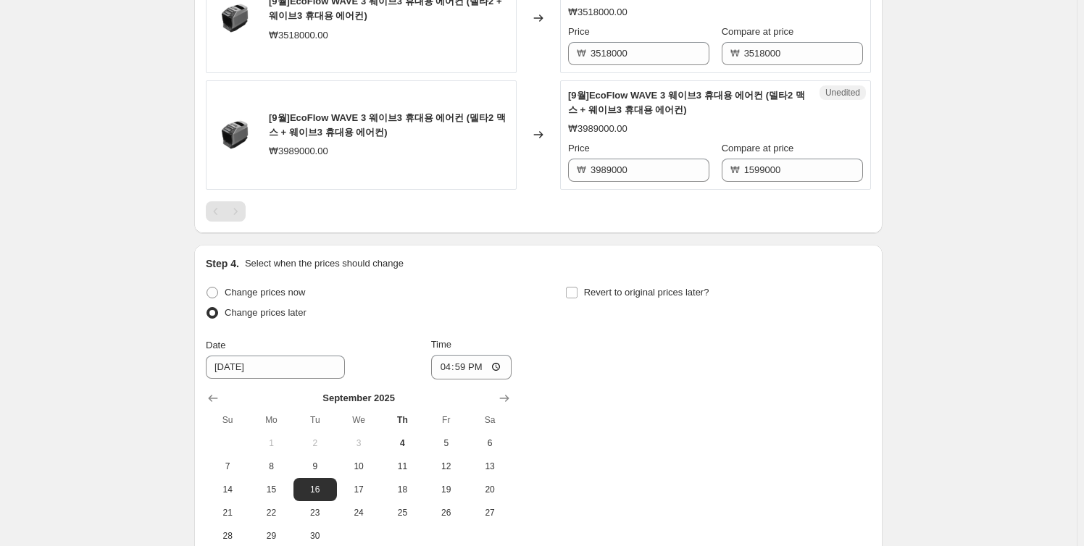
scroll to position [1234, 0]
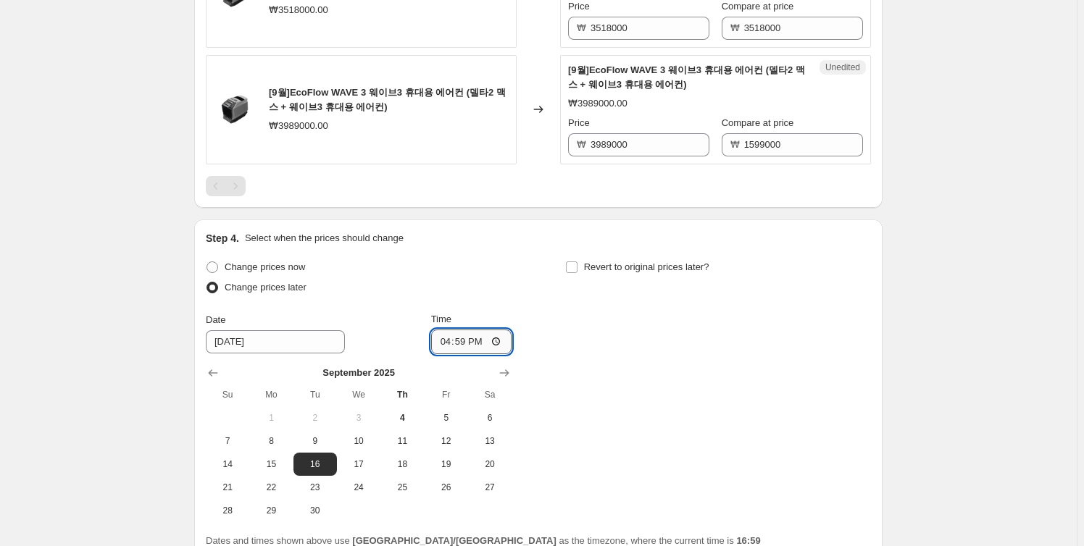
click at [491, 348] on input "16:59" at bounding box center [471, 342] width 81 height 25
click at [493, 335] on input "16:59" at bounding box center [471, 342] width 81 height 25
click at [277, 467] on span "15" at bounding box center [271, 465] width 32 height 12
type input "9/15/2025"
click at [481, 338] on input "16:59" at bounding box center [471, 342] width 81 height 25
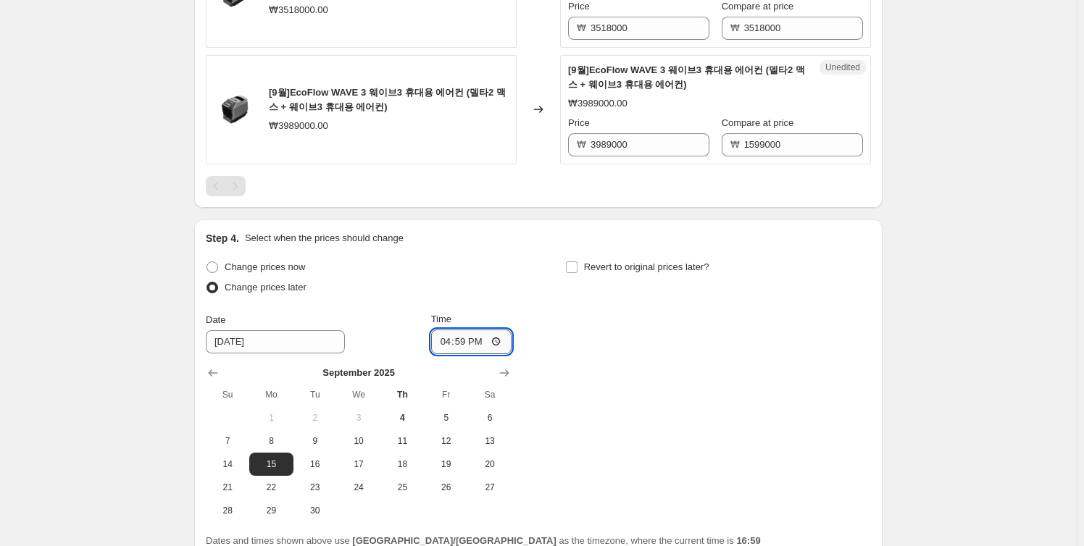
click at [494, 335] on input "16:59" at bounding box center [471, 342] width 81 height 25
click at [465, 338] on input "16:59" at bounding box center [471, 342] width 81 height 25
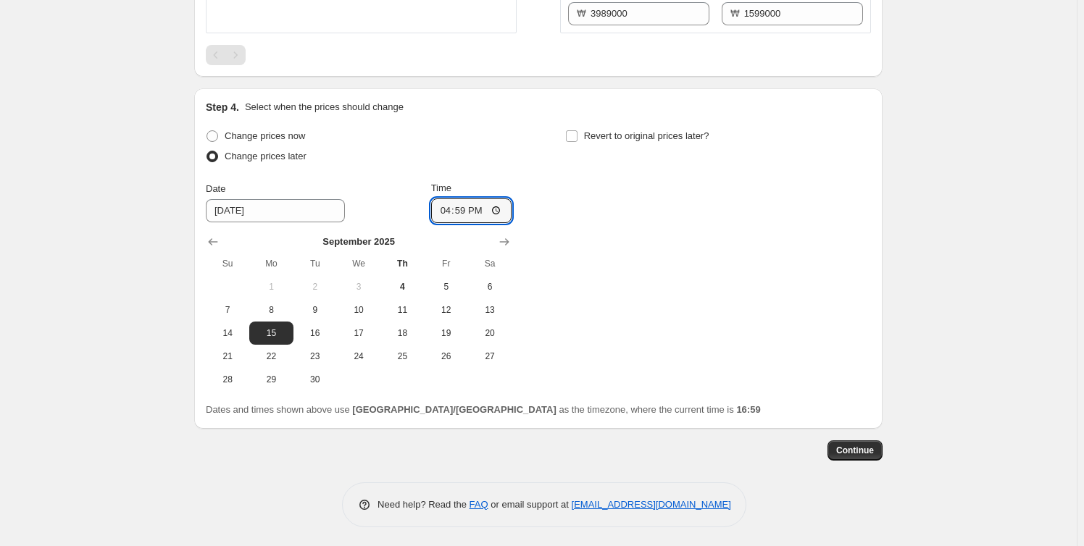
scroll to position [1366, 0]
click at [493, 212] on input "16:59" at bounding box center [471, 210] width 81 height 25
type input "23:59"
click at [601, 245] on div "Change prices now Change prices later Date 9/15/2025 Time 23:59 September 2025 …" at bounding box center [538, 257] width 665 height 265
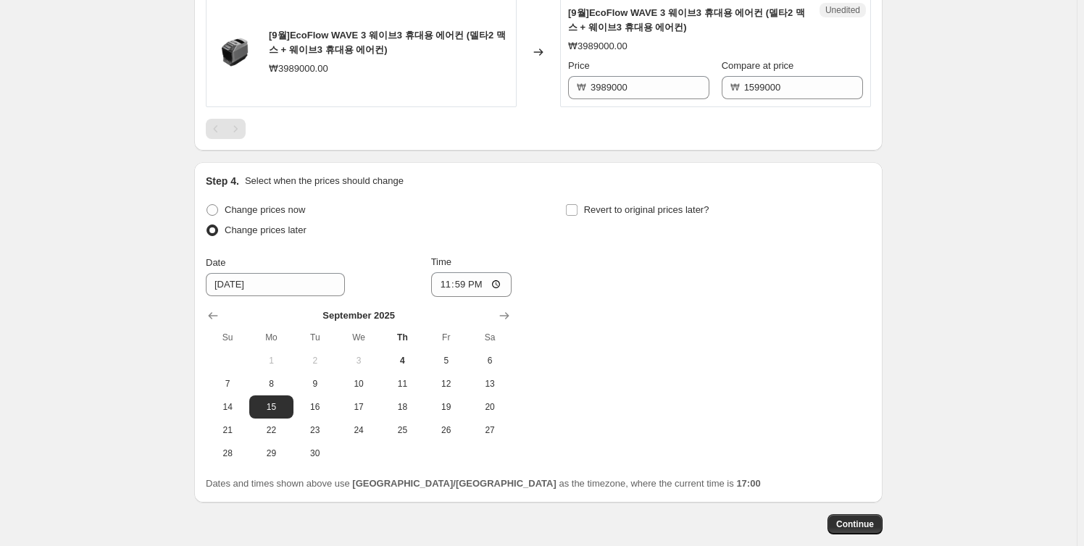
scroll to position [971, 0]
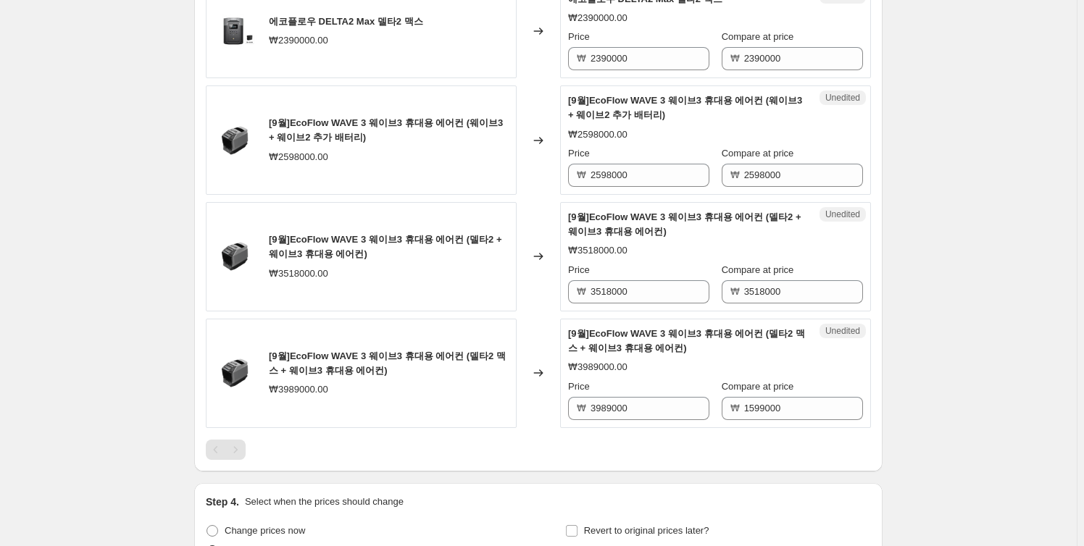
click at [666, 392] on div "Price ₩ 3989000" at bounding box center [638, 400] width 141 height 41
click at [850, 330] on span "Unedited" at bounding box center [842, 331] width 35 height 12
click at [780, 406] on input "1599000" at bounding box center [803, 408] width 119 height 23
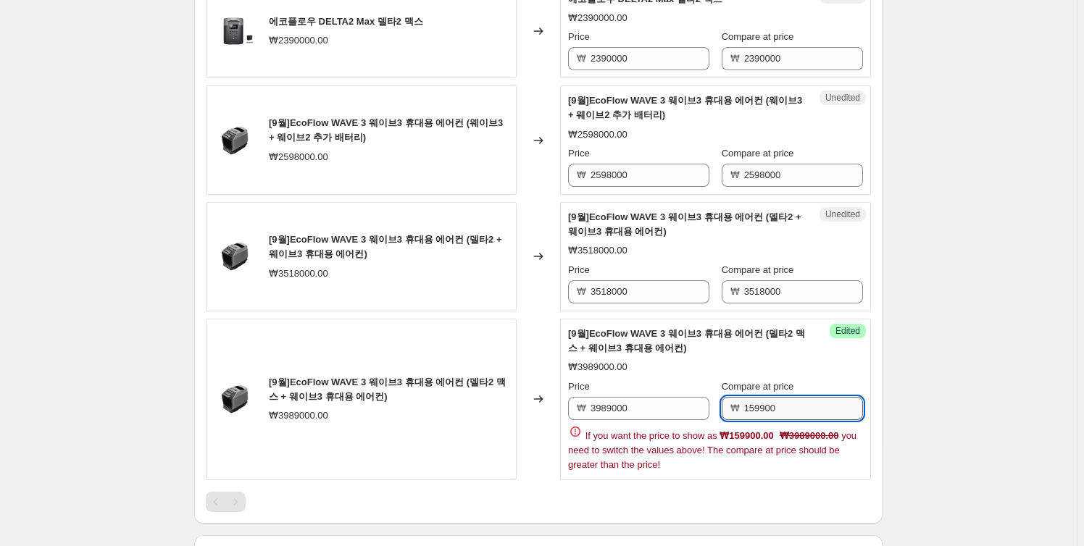
click at [800, 400] on input "159900" at bounding box center [803, 408] width 119 height 23
type input "1599000"
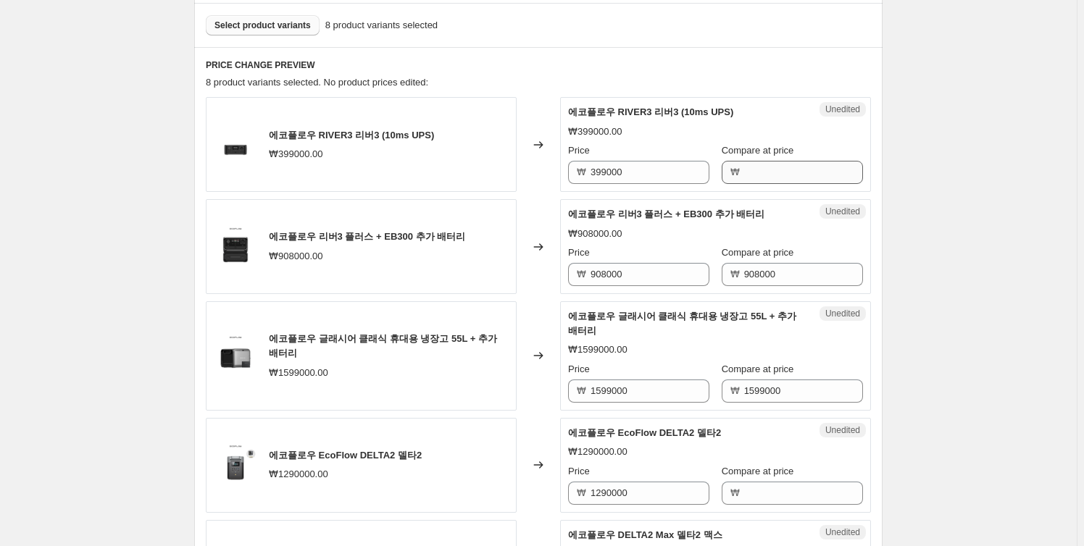
scroll to position [378, 0]
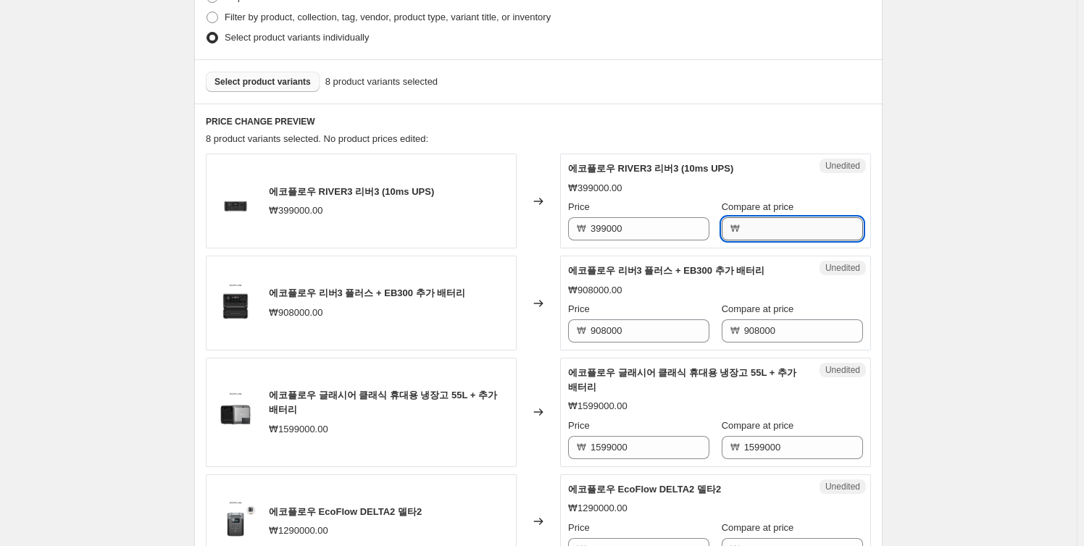
click at [760, 235] on input "Compare at price" at bounding box center [803, 228] width 119 height 23
type input "399000"
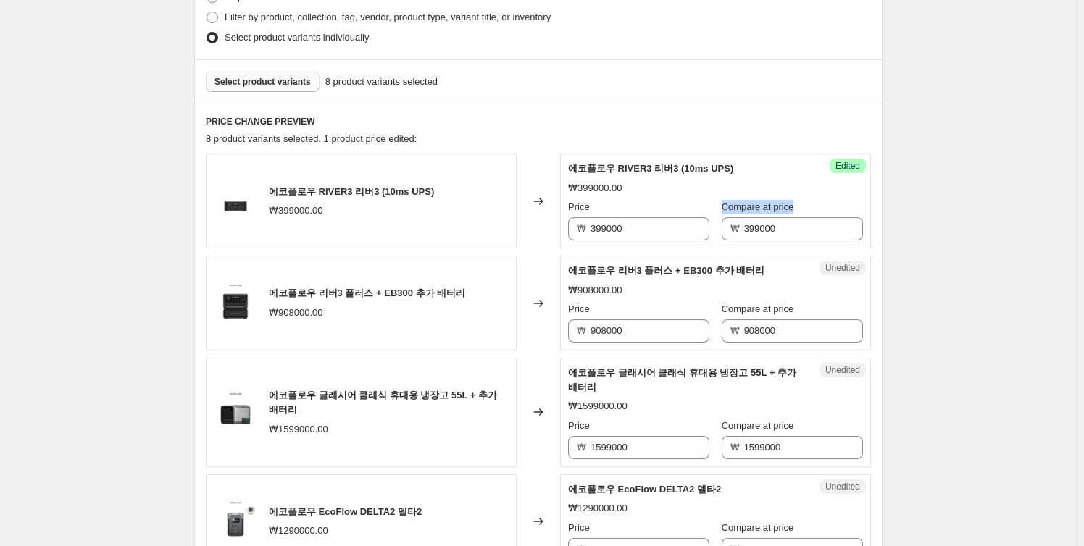
drag, startPoint x: 715, startPoint y: 206, endPoint x: 790, endPoint y: 204, distance: 74.6
click at [790, 204] on div "Price ₩ 399000 Compare at price ₩ 399000" at bounding box center [715, 220] width 295 height 41
click at [749, 185] on div "₩399000.00" at bounding box center [715, 188] width 295 height 14
click at [773, 230] on input "399000" at bounding box center [803, 228] width 119 height 23
drag, startPoint x: 648, startPoint y: 229, endPoint x: 546, endPoint y: 230, distance: 102.1
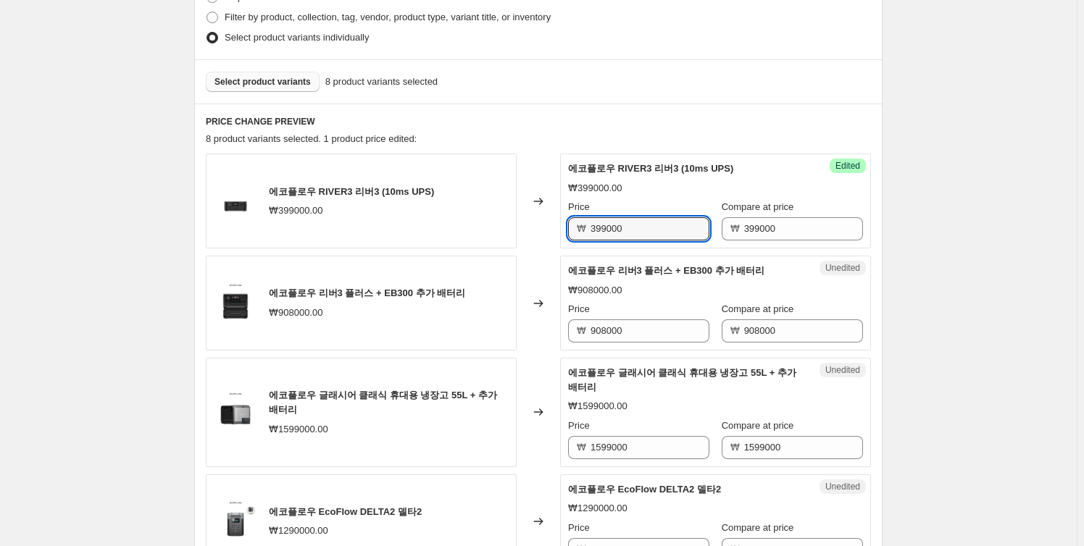
click at [546, 230] on div "에코플로우 RIVER3 리버3 (10ms UPS) ₩399000.00 Changed to Success Edited 에코플로우 RIVER3 리…" at bounding box center [538, 201] width 665 height 95
click at [622, 158] on div "Success Edited 에코플로우 RIVER3 리버3 (10ms UPS) ₩399000.00 Price ₩ 399000 Compare at…" at bounding box center [715, 201] width 311 height 95
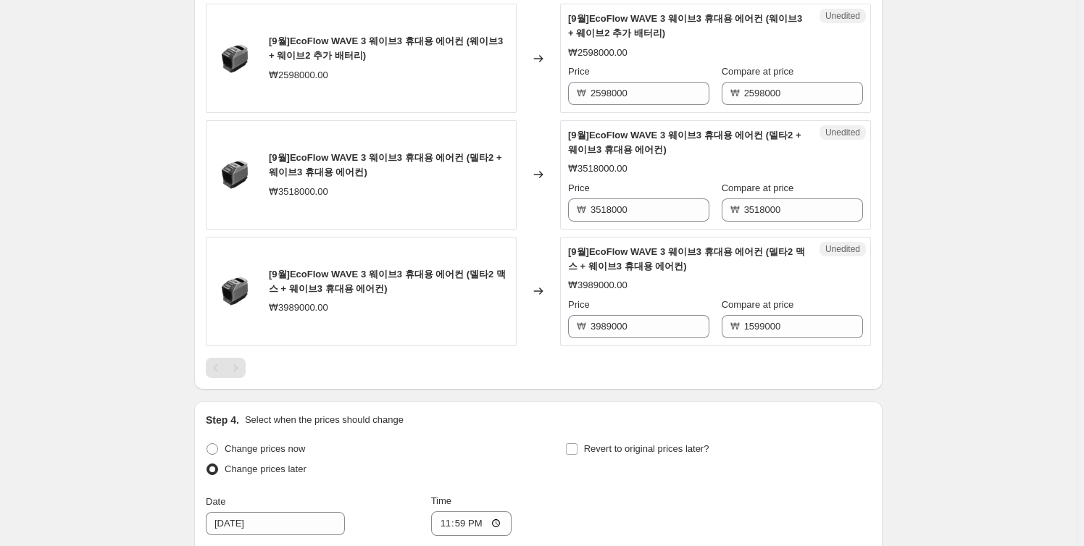
scroll to position [1037, 0]
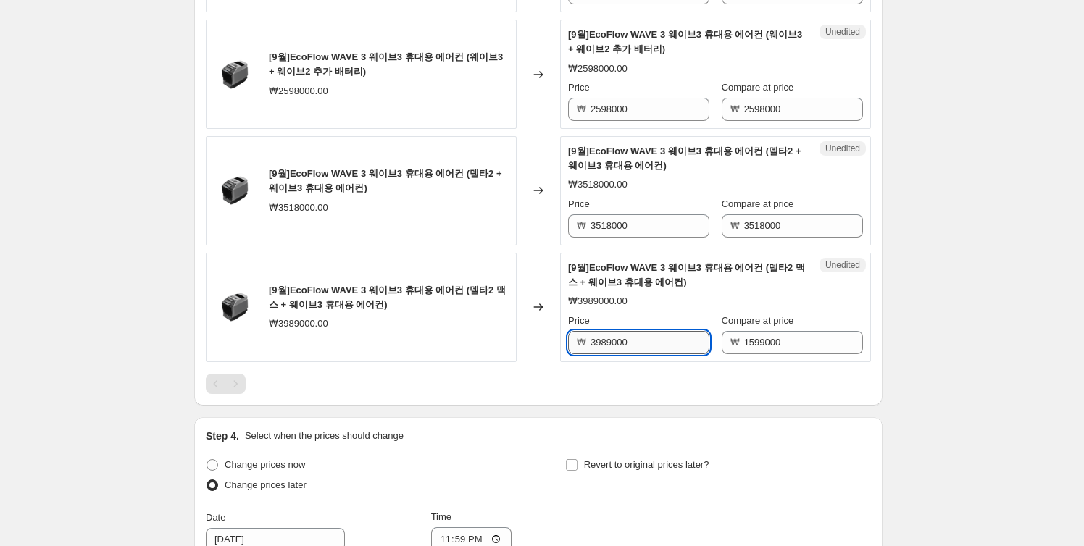
click at [648, 346] on input "3989000" at bounding box center [649, 342] width 119 height 23
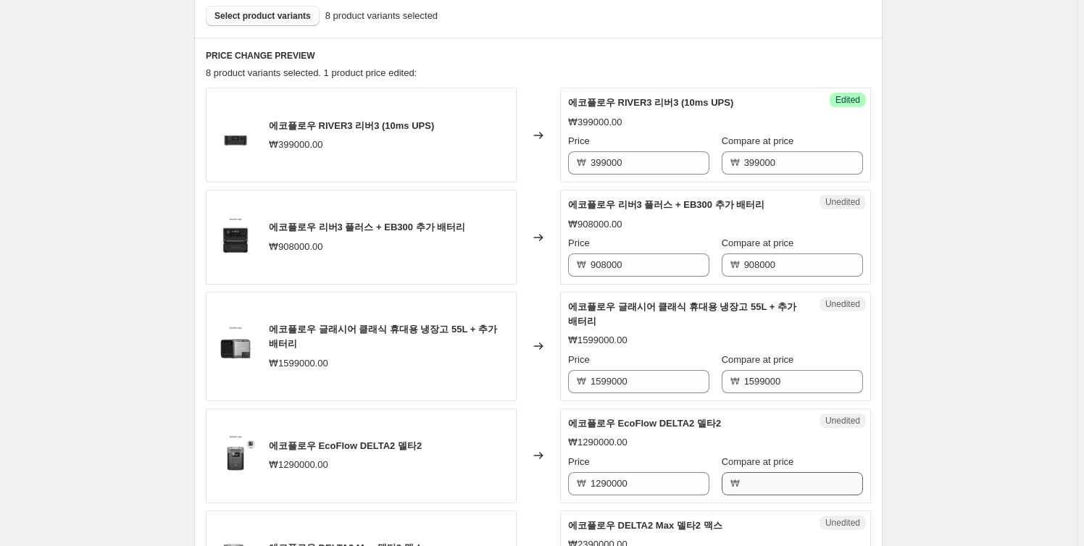
scroll to position [378, 0]
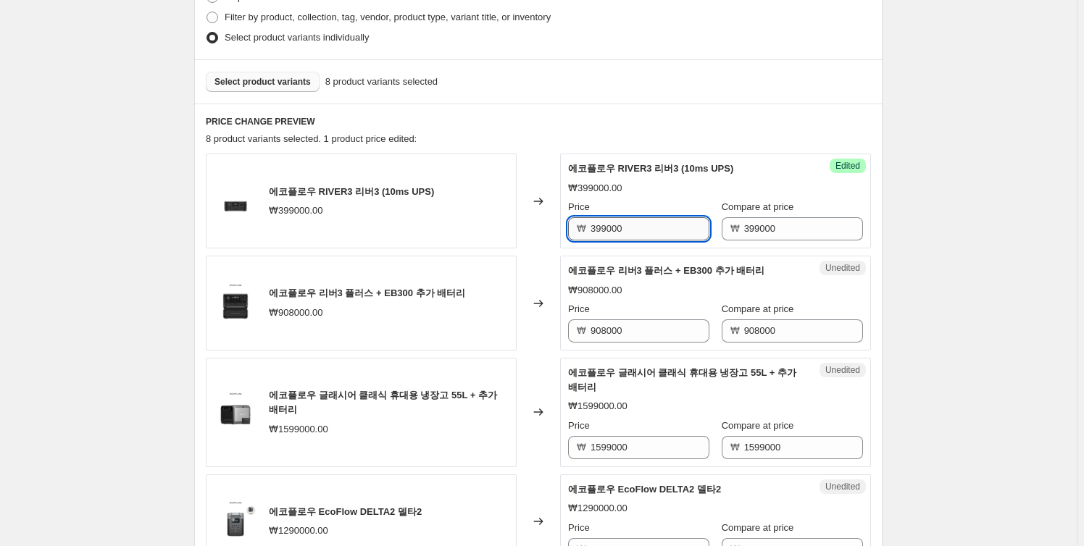
click at [624, 233] on input "399000" at bounding box center [649, 228] width 119 height 23
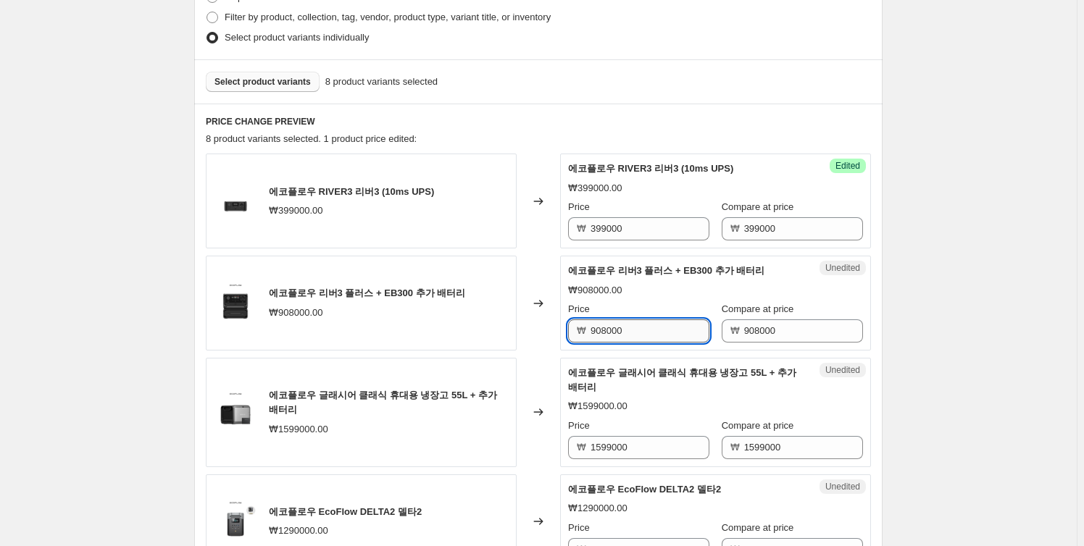
click at [653, 325] on input "908000" at bounding box center [649, 330] width 119 height 23
click at [616, 328] on input "908000" at bounding box center [649, 330] width 119 height 23
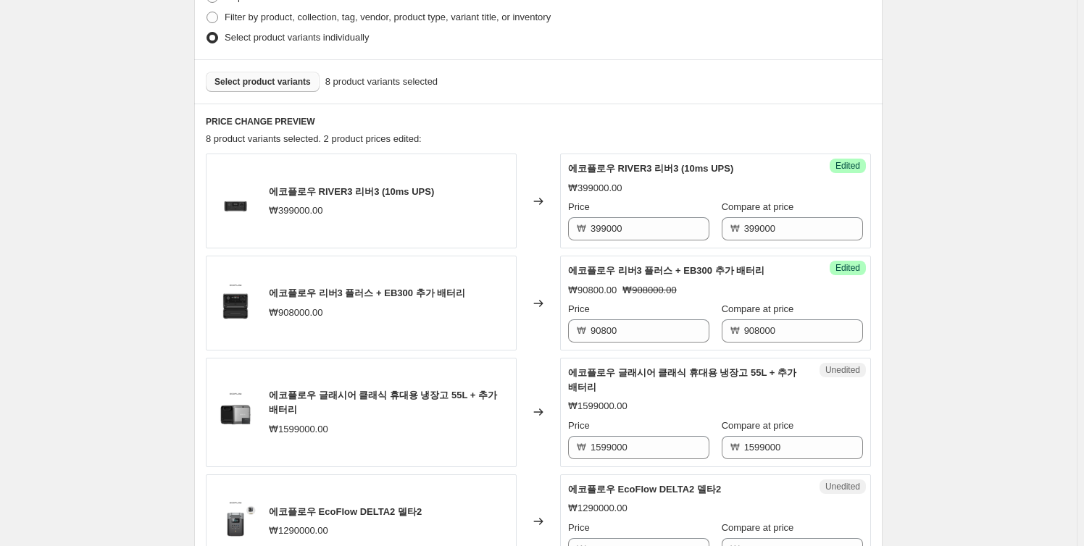
drag, startPoint x: 655, startPoint y: 332, endPoint x: 535, endPoint y: 338, distance: 119.7
click at [535, 338] on div "에코플로우 리버3 플러스 + EB300 추가 배터리 ₩908000.00 Changed to Success Edited 에코플로우 리버3 플러스…" at bounding box center [538, 303] width 665 height 95
type input "729000"
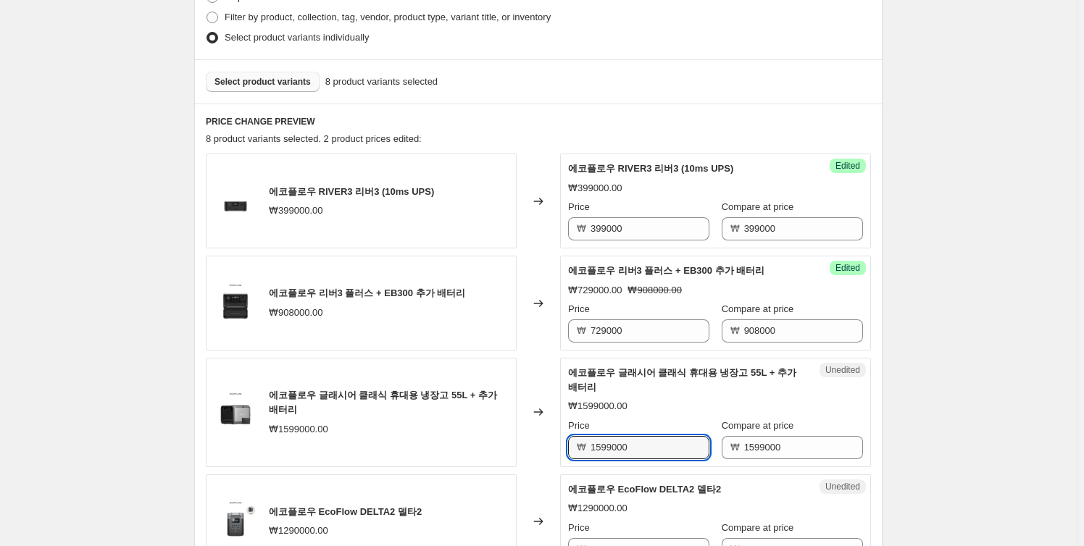
drag, startPoint x: 650, startPoint y: 444, endPoint x: 516, endPoint y: 445, distance: 133.3
click at [516, 445] on div "에코플로우 글래시어 클래식 휴대용 냉장고 55L + 추가 배터리 ₩1599000.00 Changed to Unedited 에코플로우 글래시어 …" at bounding box center [538, 412] width 665 height 109
type input "1399000"
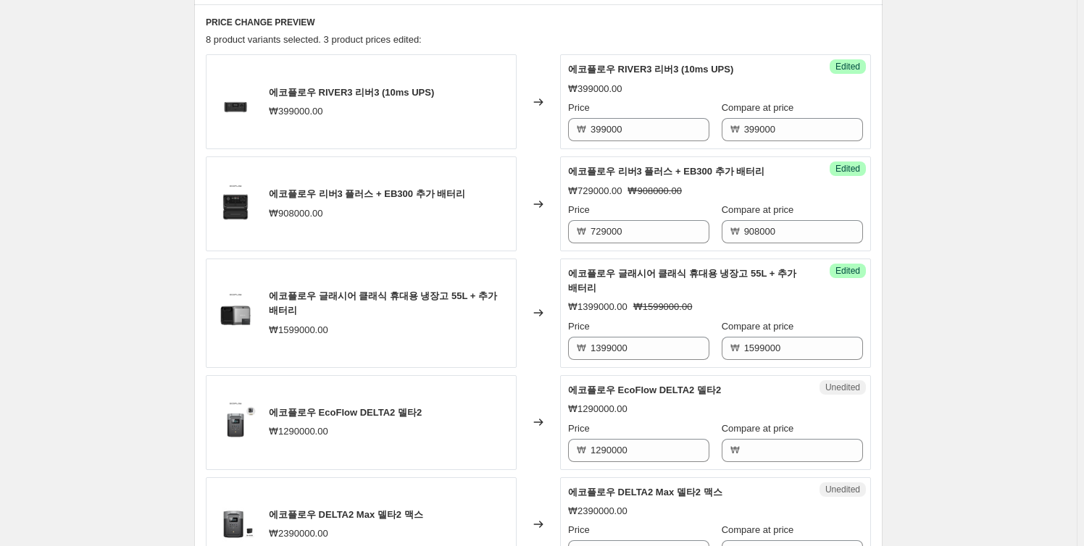
scroll to position [510, 0]
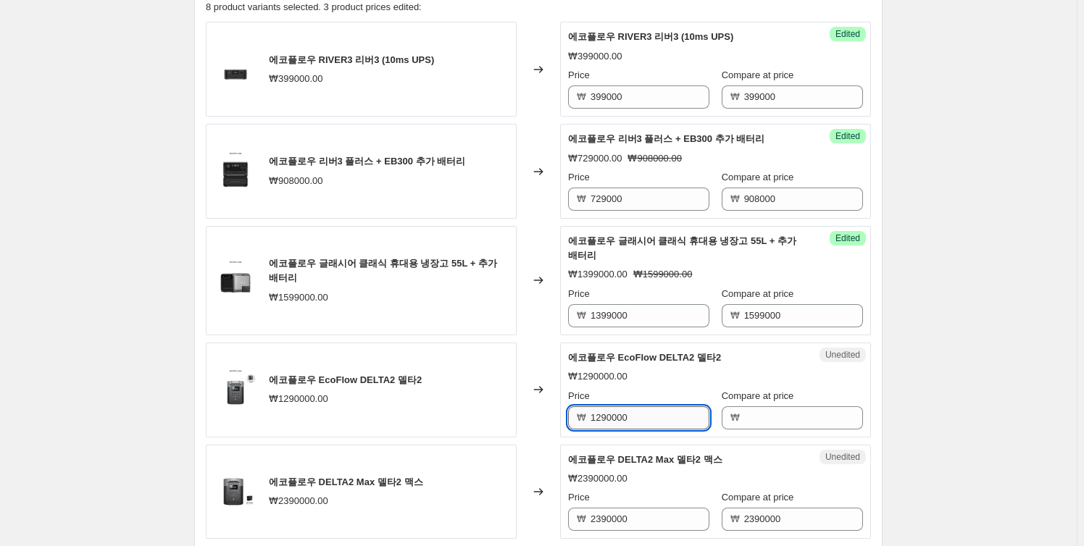
click at [634, 416] on input "1290000" at bounding box center [649, 417] width 119 height 23
click at [767, 416] on input "Compare at price" at bounding box center [803, 417] width 119 height 23
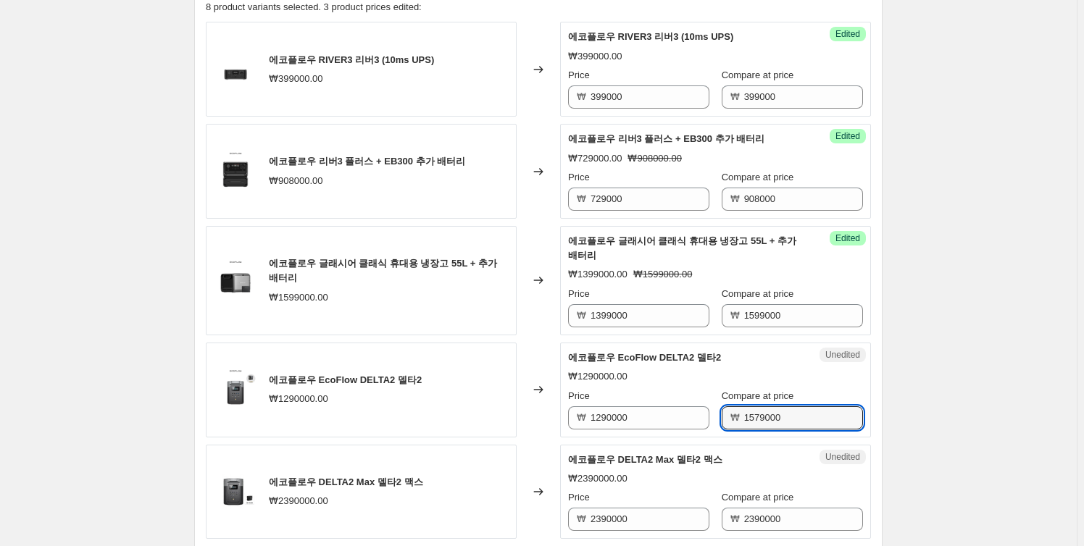
type input "1579000"
click at [899, 406] on div "Create new price change job. This page is ready Create new price change job Dra…" at bounding box center [538, 447] width 723 height 1914
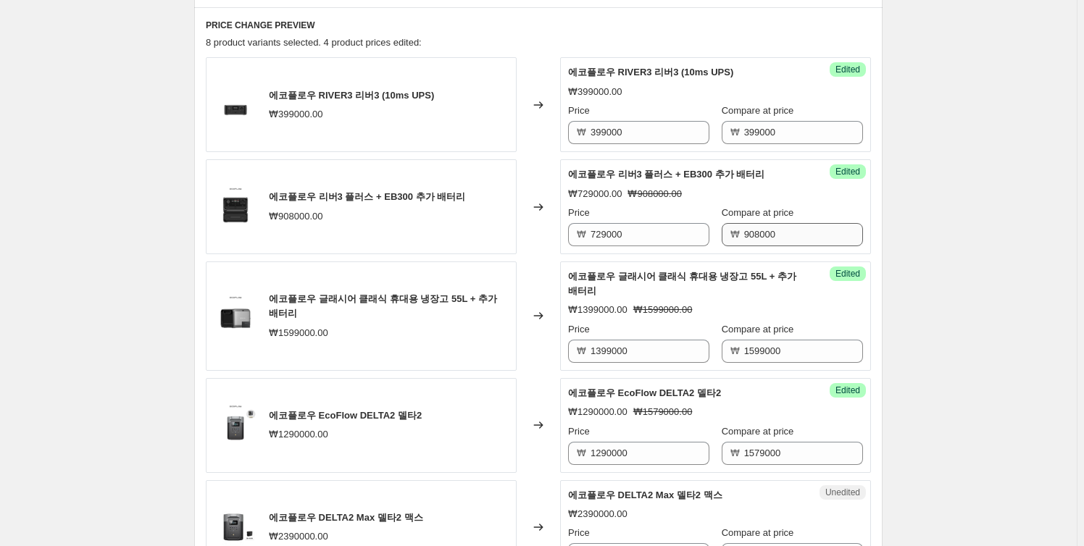
scroll to position [444, 0]
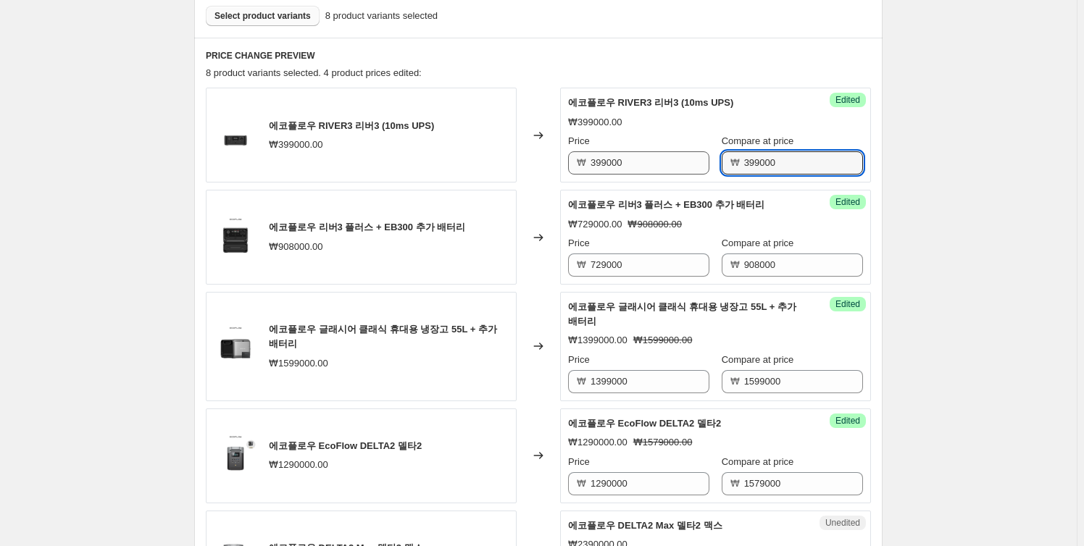
drag, startPoint x: 783, startPoint y: 161, endPoint x: 690, endPoint y: 165, distance: 93.5
click at [690, 165] on div "Price ₩ 399000 Compare at price ₩ 399000" at bounding box center [715, 154] width 295 height 41
type input "498000"
click at [913, 202] on div "Create new price change job. This page is ready Create new price change job Dra…" at bounding box center [538, 513] width 1076 height 1914
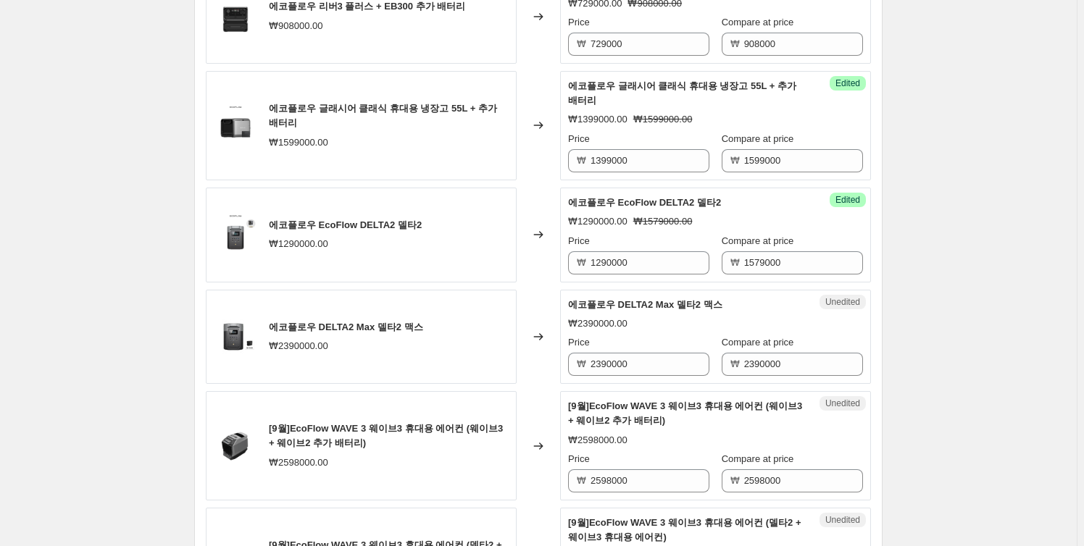
scroll to position [642, 0]
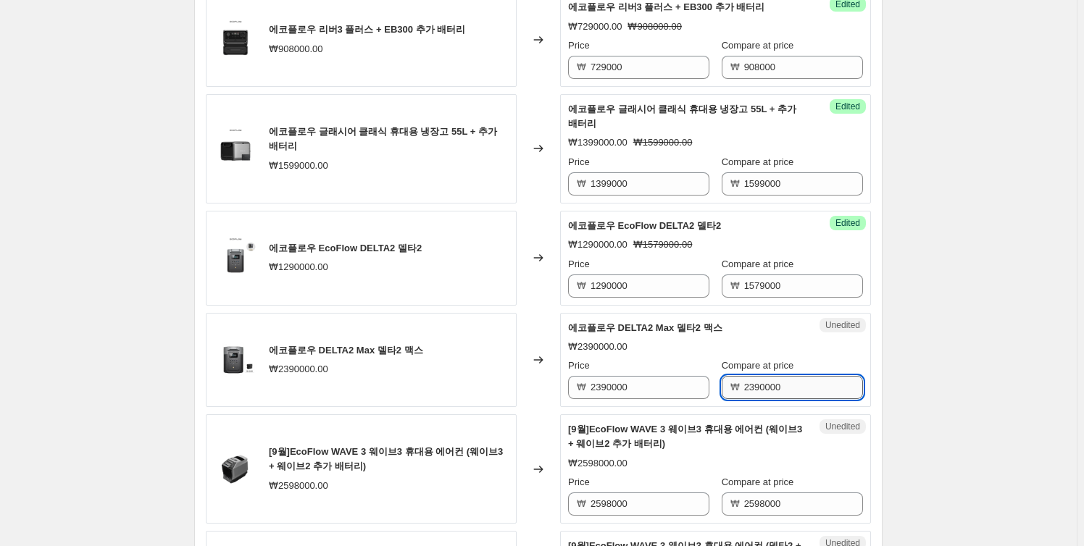
click at [744, 386] on input "2390000" at bounding box center [803, 387] width 119 height 23
click at [757, 386] on input "2590000" at bounding box center [803, 387] width 119 height 23
type input "2599000"
click at [896, 347] on div "Create new price change job. This page is ready Create new price change job Dra…" at bounding box center [538, 315] width 723 height 1914
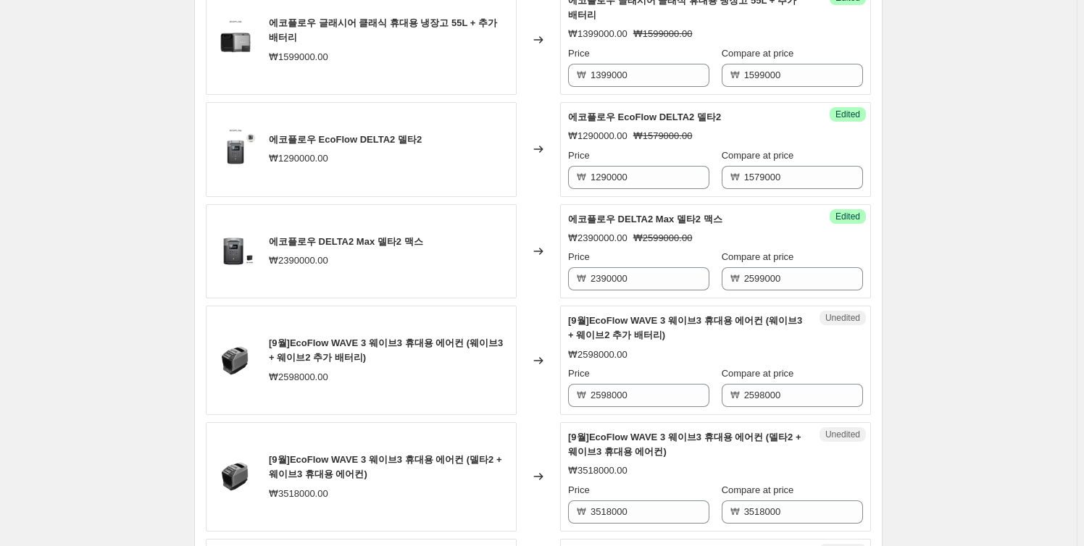
scroll to position [774, 0]
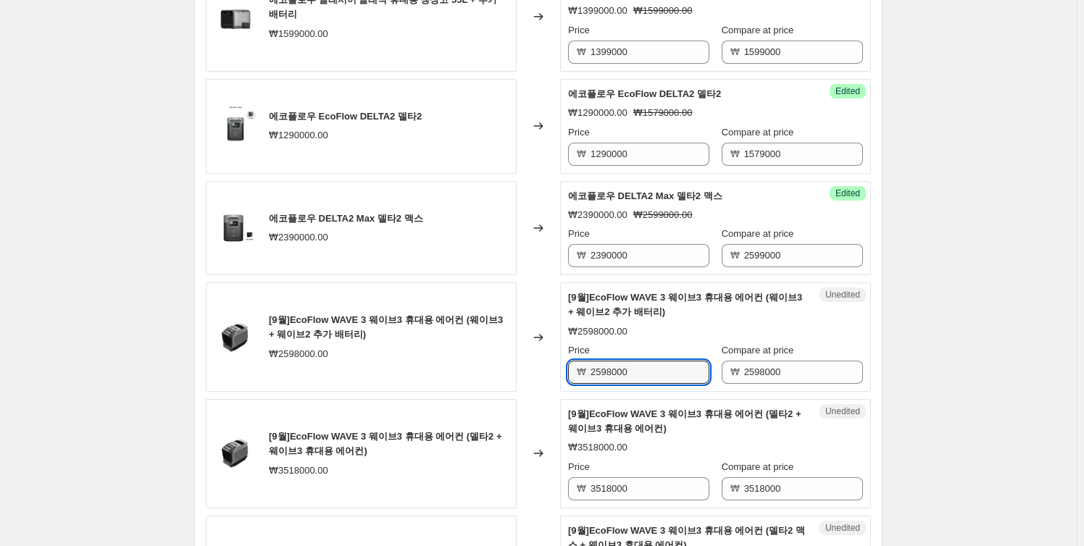
drag, startPoint x: 637, startPoint y: 376, endPoint x: 578, endPoint y: 376, distance: 58.7
click at [578, 376] on div "₩ 2598000" at bounding box center [638, 372] width 141 height 23
type input "2240000"
click at [953, 372] on div "Create new price change job. This page is ready Create new price change job Dra…" at bounding box center [538, 183] width 1076 height 1914
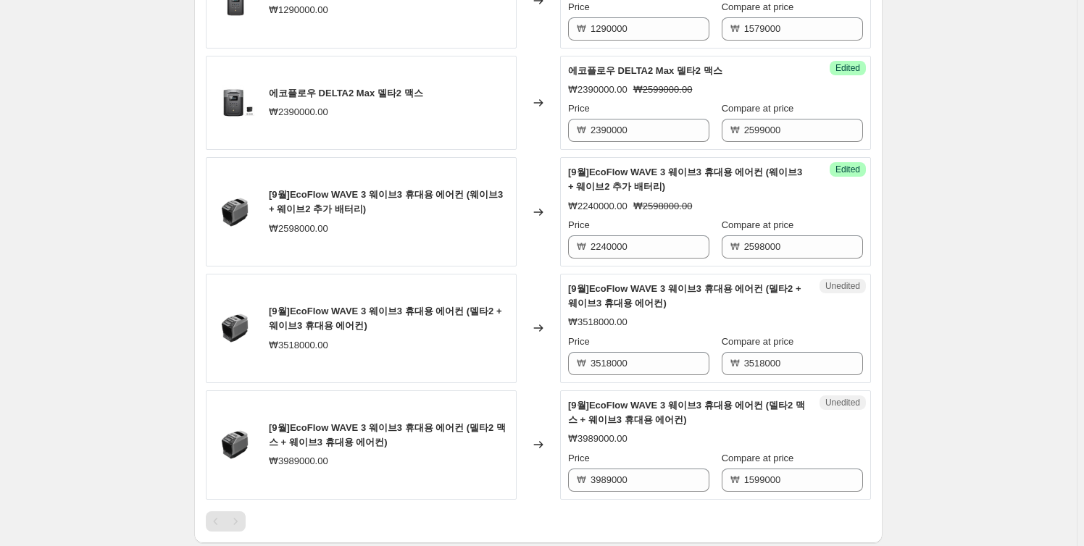
scroll to position [905, 0]
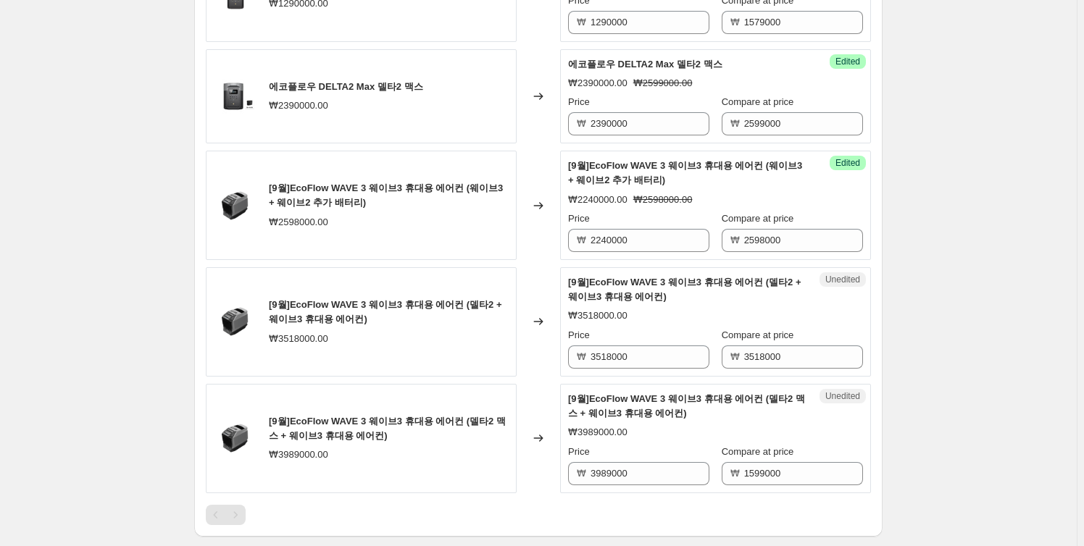
click at [462, 188] on span "[9월]EcoFlow WAVE 3 웨이브3 휴대용 에어컨 (웨이브3 + 웨이브2 추가 배터리)" at bounding box center [386, 195] width 234 height 25
click at [717, 314] on div "₩3518000.00" at bounding box center [715, 316] width 295 height 14
drag, startPoint x: 750, startPoint y: 357, endPoint x: 808, endPoint y: 354, distance: 58.0
click at [808, 354] on input "3518000" at bounding box center [803, 357] width 119 height 23
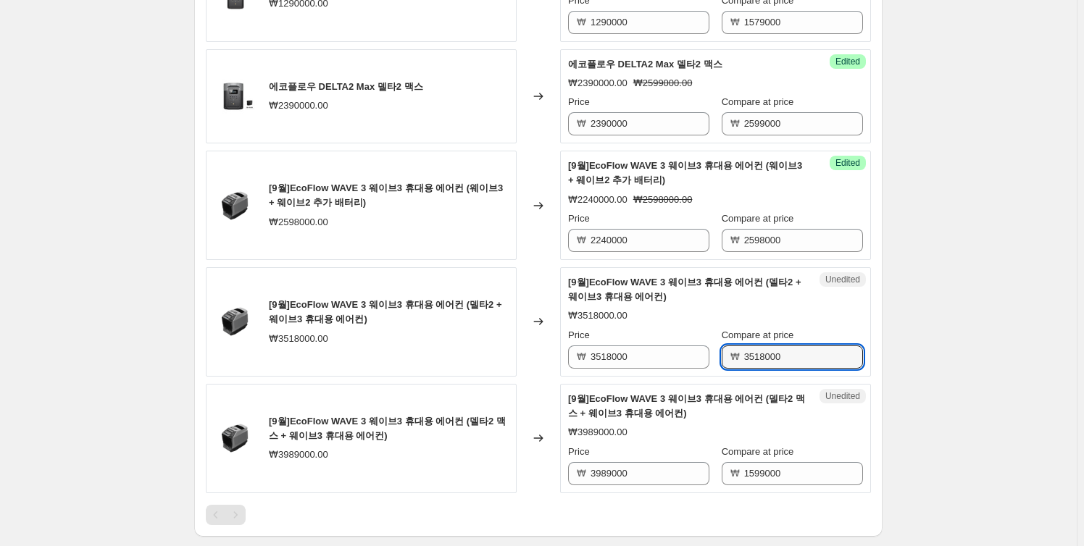
drag, startPoint x: 807, startPoint y: 350, endPoint x: 714, endPoint y: 352, distance: 92.7
click at [714, 352] on div "Price ₩ 3518000 Compare at price ₩ 3518000" at bounding box center [715, 348] width 295 height 41
type input "3479000"
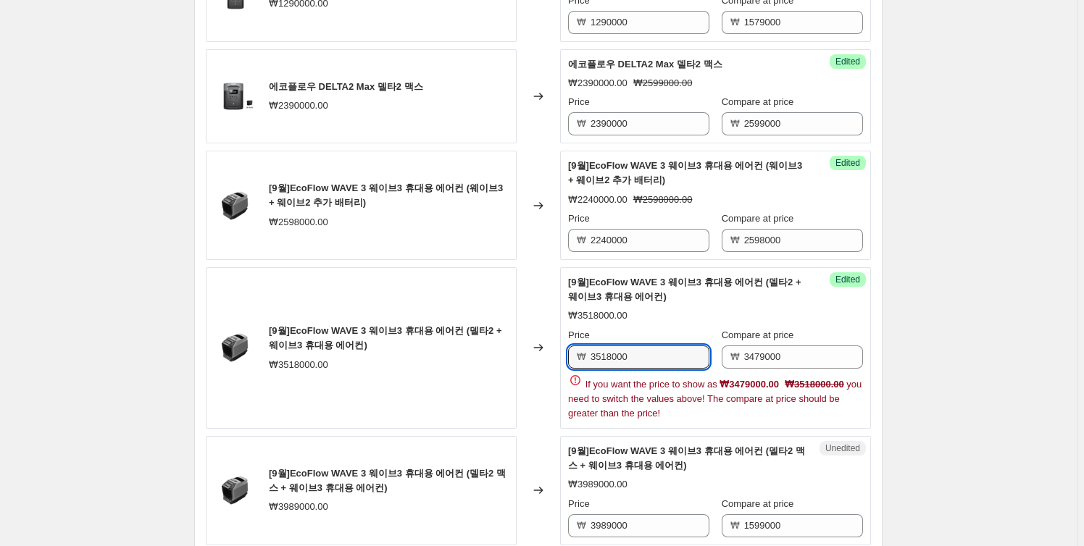
drag, startPoint x: 664, startPoint y: 354, endPoint x: 564, endPoint y: 359, distance: 100.1
click at [564, 359] on div "Success Edited [9월]EcoFlow WAVE 3 웨이브3 휴대용 에어컨 (델타2 + 웨이브3 휴대용 에어컨) ₩3518000.00…" at bounding box center [715, 348] width 311 height 162
type input "2789000"
click at [961, 372] on div "Create new price change job. This page is ready Create new price change job Dra…" at bounding box center [538, 78] width 1076 height 1967
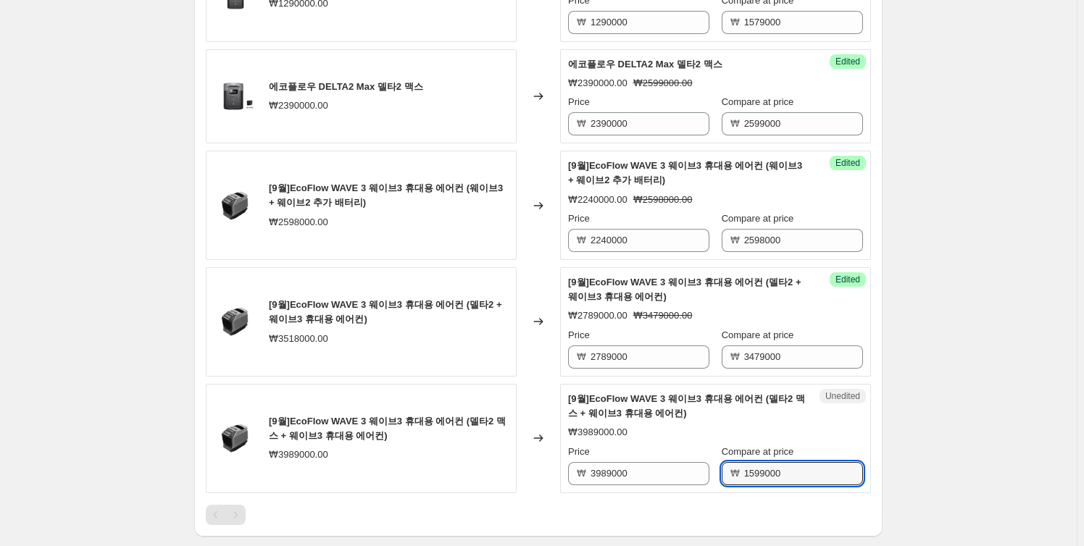
drag, startPoint x: 791, startPoint y: 466, endPoint x: 715, endPoint y: 466, distance: 76.1
click at [715, 466] on div "Price ₩ 3989000 Compare at price ₩ 1599000" at bounding box center [715, 465] width 295 height 41
type input "5339000"
click at [946, 418] on div "Create new price change job. This page is ready Create new price change job Dra…" at bounding box center [538, 52] width 1076 height 1914
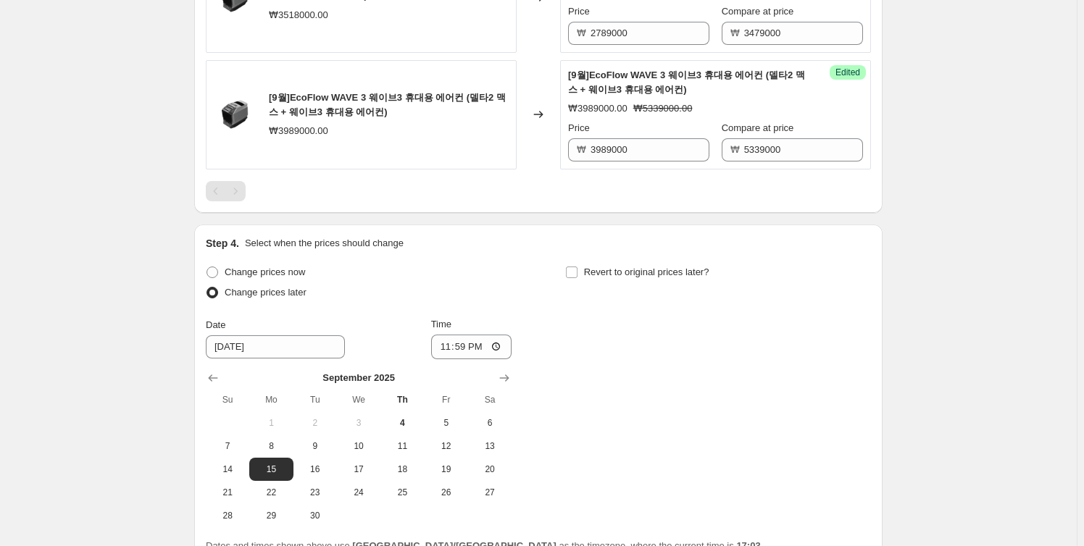
scroll to position [1234, 0]
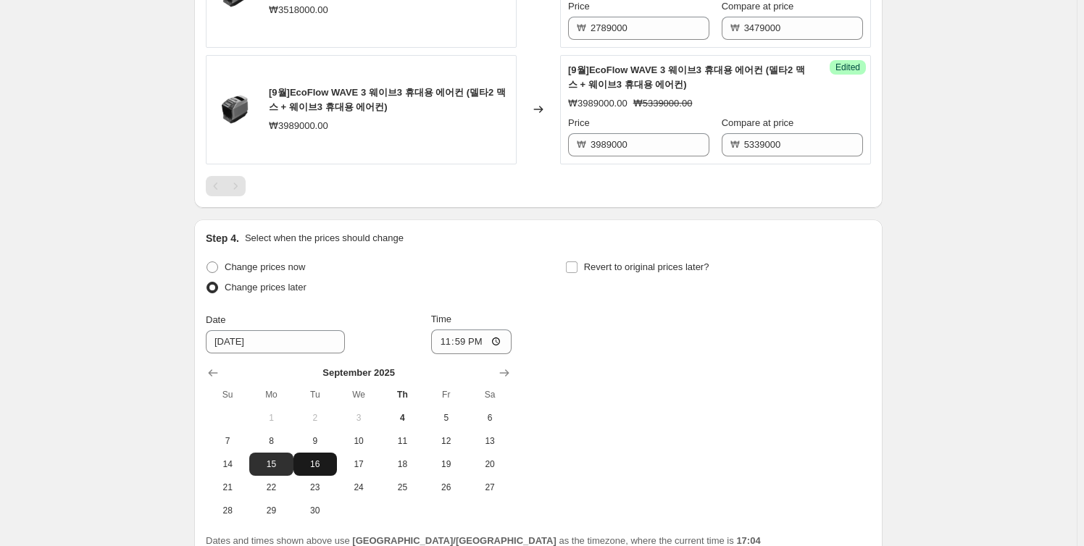
click at [314, 455] on button "16" at bounding box center [314, 464] width 43 height 23
type input "9/16/2025"
click at [492, 345] on input "23:59" at bounding box center [471, 342] width 81 height 25
type input "00:00"
click at [607, 397] on div "Change prices now Change prices later Date 9/16/2025 Time 00:00 September 2025 …" at bounding box center [538, 389] width 665 height 265
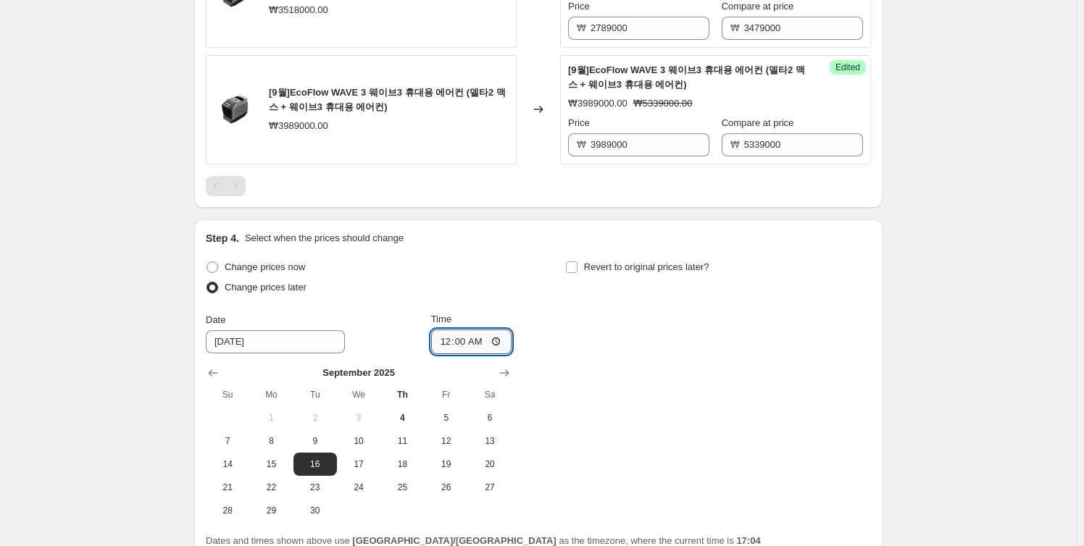
click at [494, 341] on input "00:00" at bounding box center [471, 342] width 81 height 25
click at [637, 374] on div "Change prices now Change prices later Date 9/16/2025 Time 00:00 September 2025 …" at bounding box center [538, 389] width 665 height 265
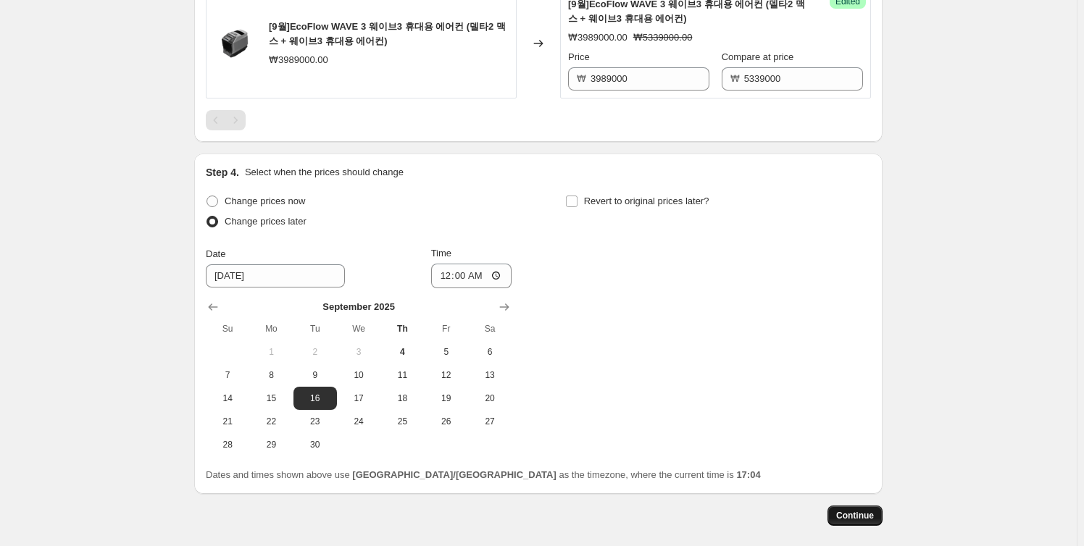
click at [845, 514] on span "Continue" at bounding box center [855, 516] width 38 height 12
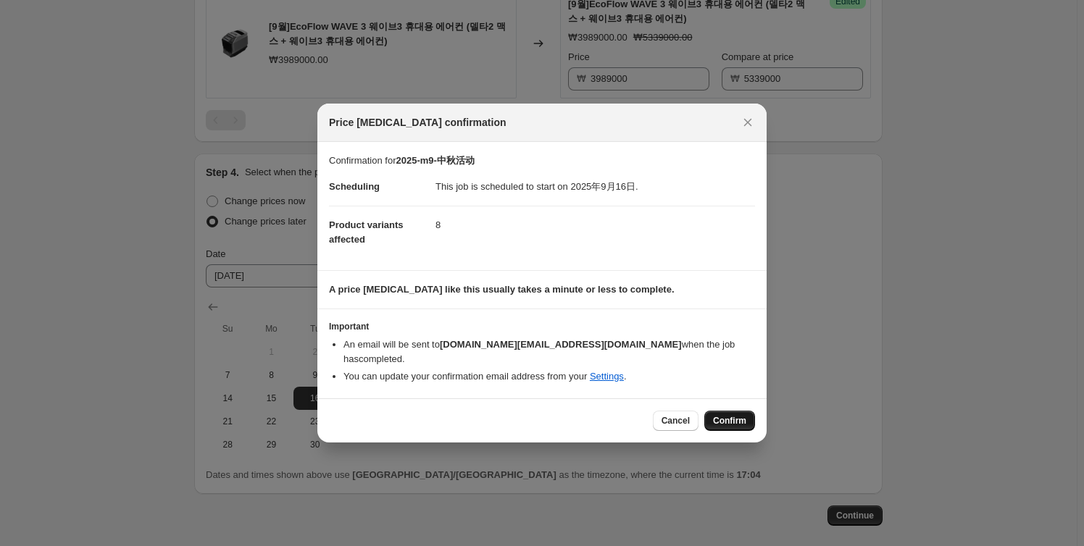
click at [724, 411] on button "Confirm" at bounding box center [729, 421] width 51 height 20
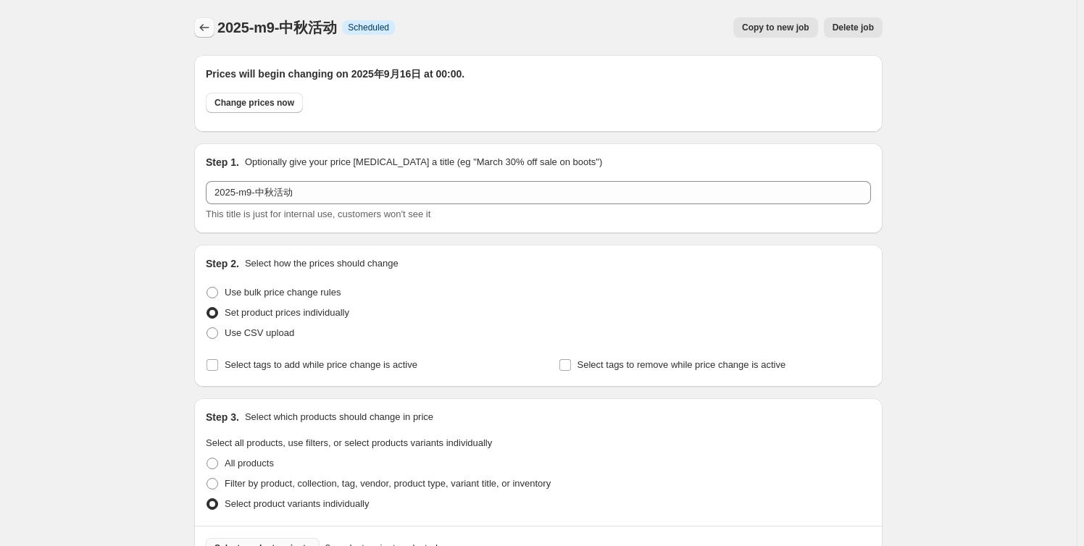
click at [209, 28] on icon "Price change jobs" at bounding box center [204, 27] width 14 height 14
